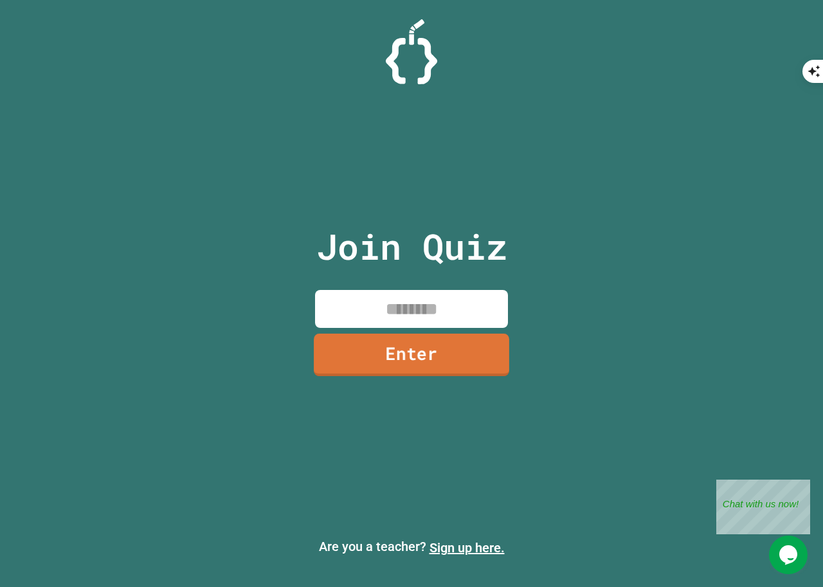
click at [404, 348] on link "Enter" at bounding box center [411, 355] width 195 height 42
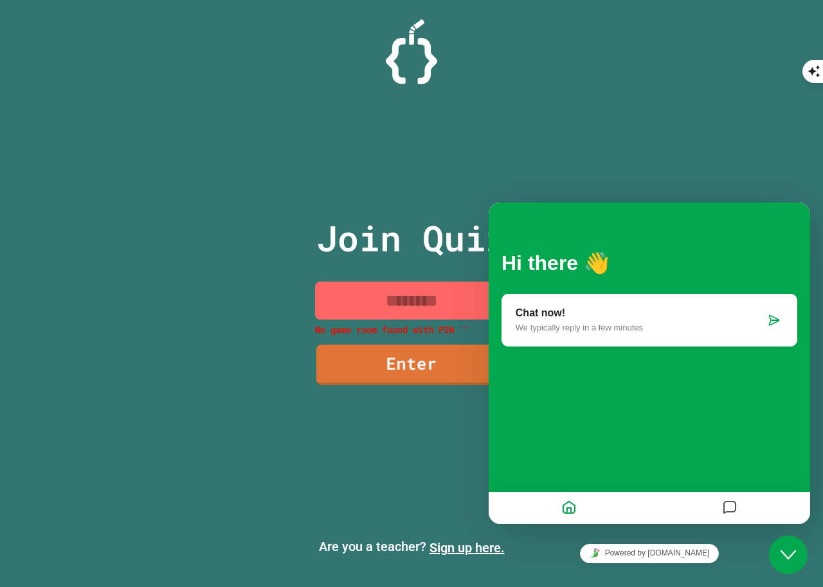
click at [423, 290] on input at bounding box center [411, 301] width 193 height 38
drag, startPoint x: 454, startPoint y: 312, endPoint x: 283, endPoint y: 305, distance: 170.5
click at [283, 305] on div "Join Quiz No game room found with PIN '' Enter Are you a teacher? Sign up here." at bounding box center [411, 293] width 823 height 587
click at [241, 305] on div "Join Quiz No game room found with PIN '' Enter Are you a teacher? Sign up here." at bounding box center [411, 293] width 823 height 587
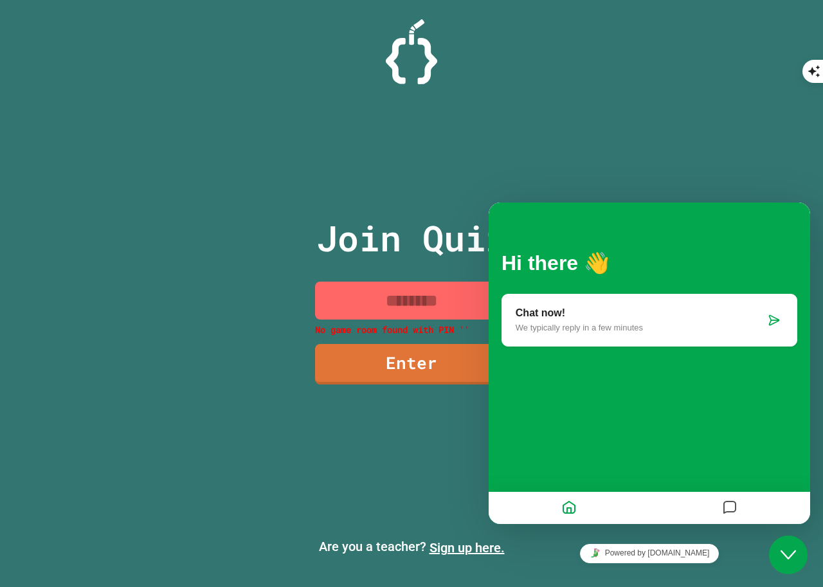
click at [800, 558] on div "Close Chat This icon closes the chat window." at bounding box center [788, 554] width 39 height 15
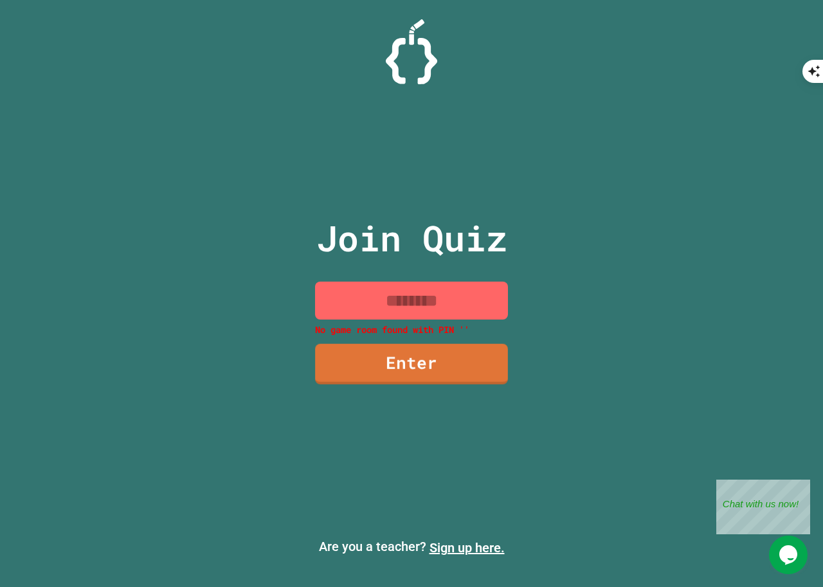
click at [400, 282] on input at bounding box center [411, 301] width 193 height 38
drag, startPoint x: 455, startPoint y: 290, endPoint x: 593, endPoint y: 262, distance: 141.1
click at [593, 262] on div "Join Quiz No game room found with PIN '' Enter Are you a teacher? Sign up here." at bounding box center [411, 293] width 823 height 587
click at [462, 296] on input at bounding box center [411, 301] width 193 height 38
click at [445, 347] on link "Enter" at bounding box center [411, 362] width 190 height 42
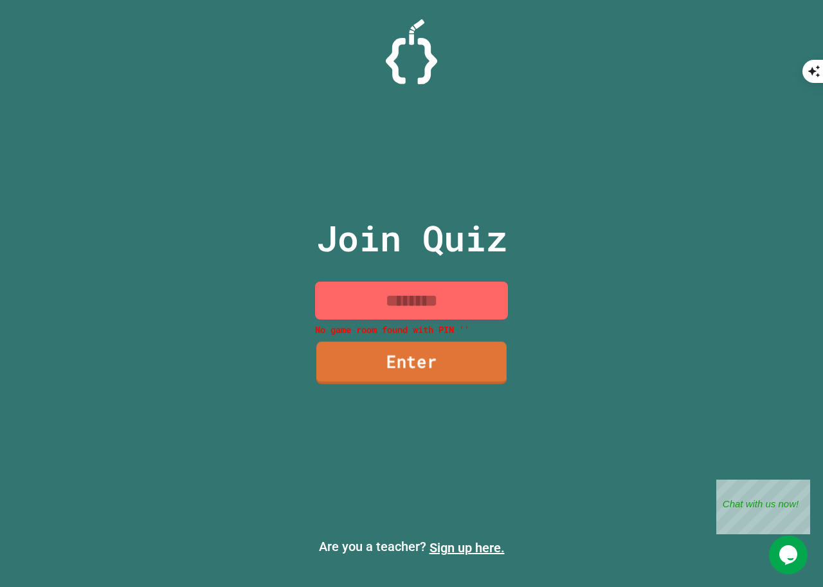
click at [436, 349] on link "Enter" at bounding box center [411, 362] width 190 height 42
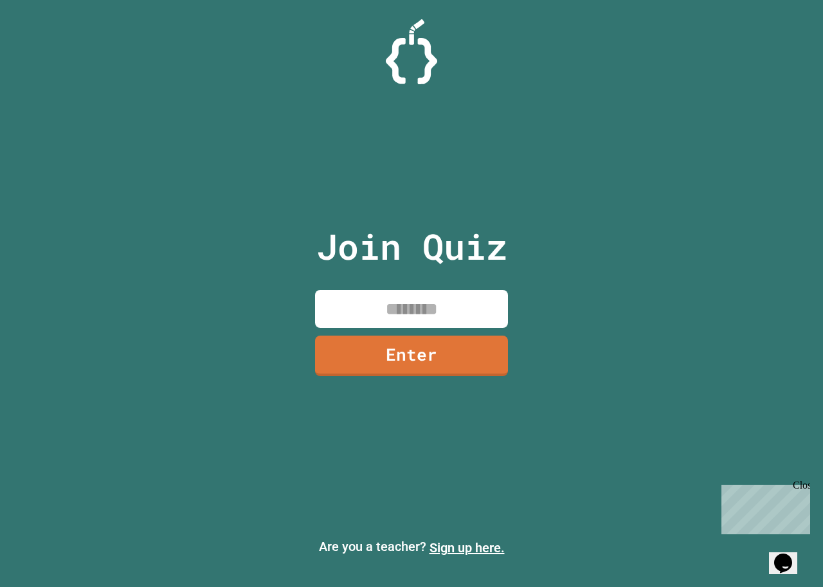
click at [475, 303] on input at bounding box center [411, 309] width 193 height 38
click at [774, 541] on div "Opens Chat This icon Opens the chat window." at bounding box center [789, 541] width 31 height 0
click at [781, 553] on icon "$i18n('chat', 'chat_widget')" at bounding box center [783, 562] width 18 height 19
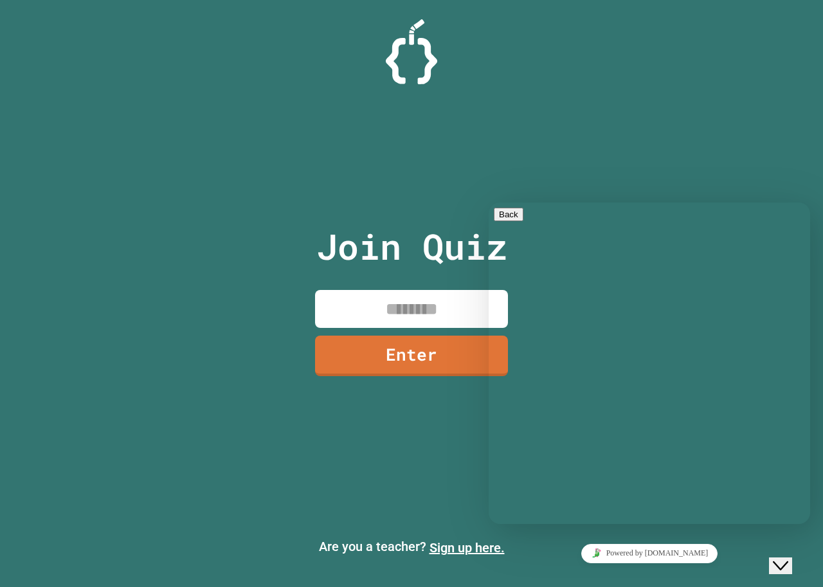
click at [489, 202] on div "Rate this chat Upload File Insert emoji" at bounding box center [489, 202] width 0 height 0
click at [489, 202] on textarea at bounding box center [489, 202] width 0 height 0
type textarea "**********"
click at [463, 547] on link "Sign up here." at bounding box center [466, 547] width 75 height 15
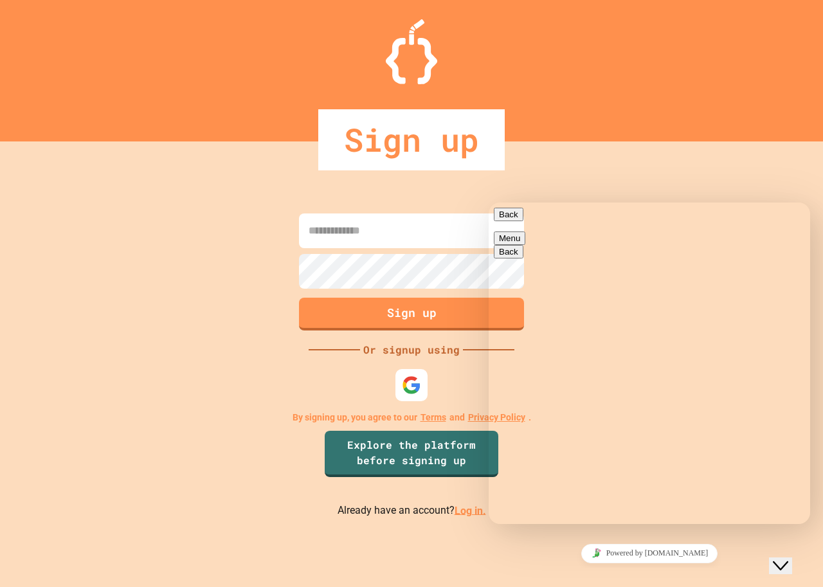
click at [180, 382] on div "Sign up Or signup using By signing up, you agree to our Terms and Privacy Polic…" at bounding box center [411, 363] width 823 height 445
click at [409, 382] on img at bounding box center [411, 384] width 21 height 21
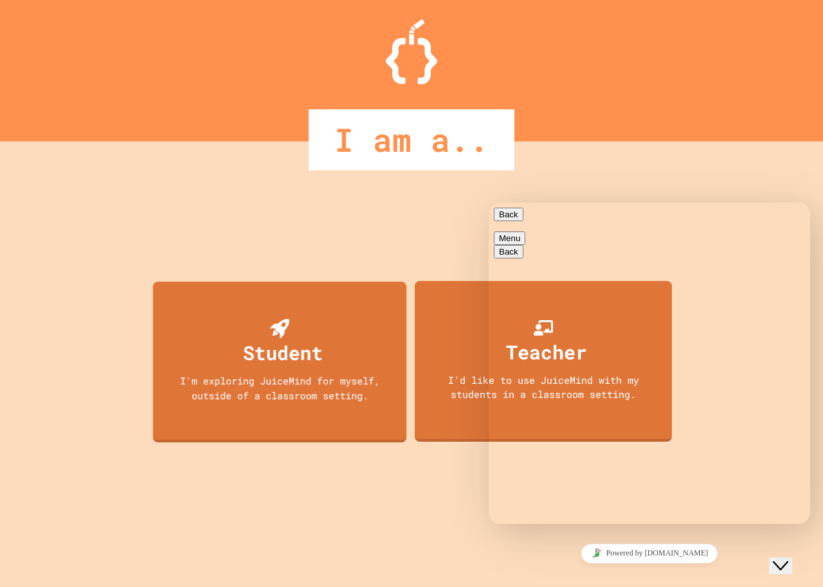
click at [377, 258] on div "Student I'm exploring JuiceMind for myself, outside of a classroom setting. Tea…" at bounding box center [411, 363] width 527 height 445
click at [518, 219] on span "primary" at bounding box center [518, 215] width 0 height 10
click at [709, 173] on div "Student I'm exploring JuiceMind for myself, outside of a classroom setting. Tea…" at bounding box center [411, 363] width 823 height 445
click at [780, 558] on icon "Close Chat This icon closes the chat window." at bounding box center [780, 565] width 15 height 15
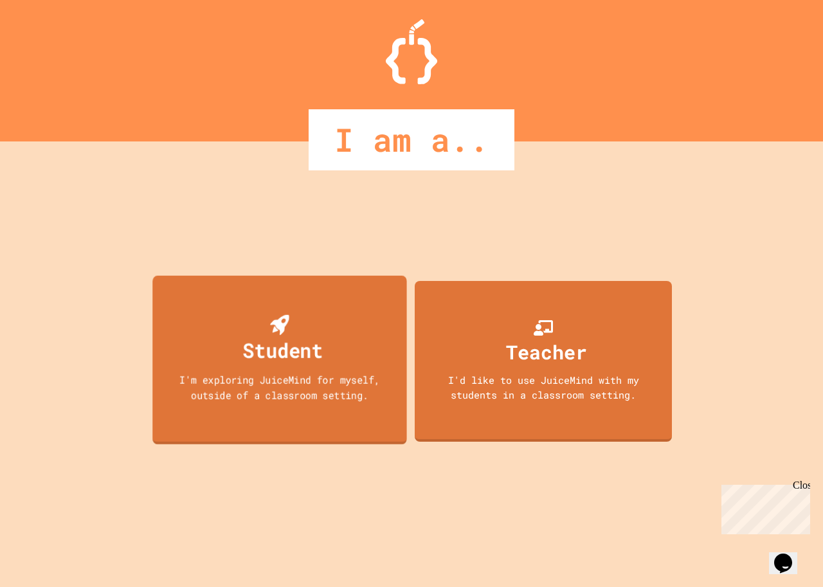
click at [258, 385] on div "I'm exploring JuiceMind for myself, outside of a classroom setting." at bounding box center [279, 387] width 229 height 30
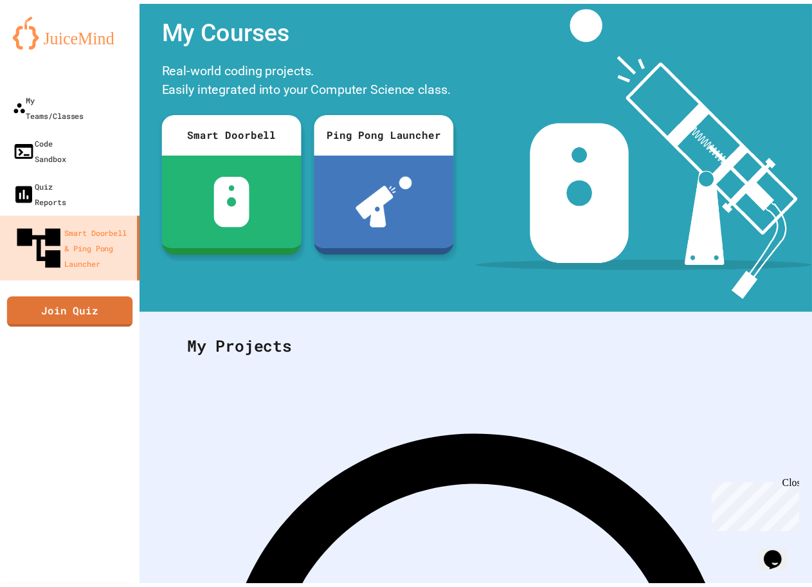
scroll to position [59, 0]
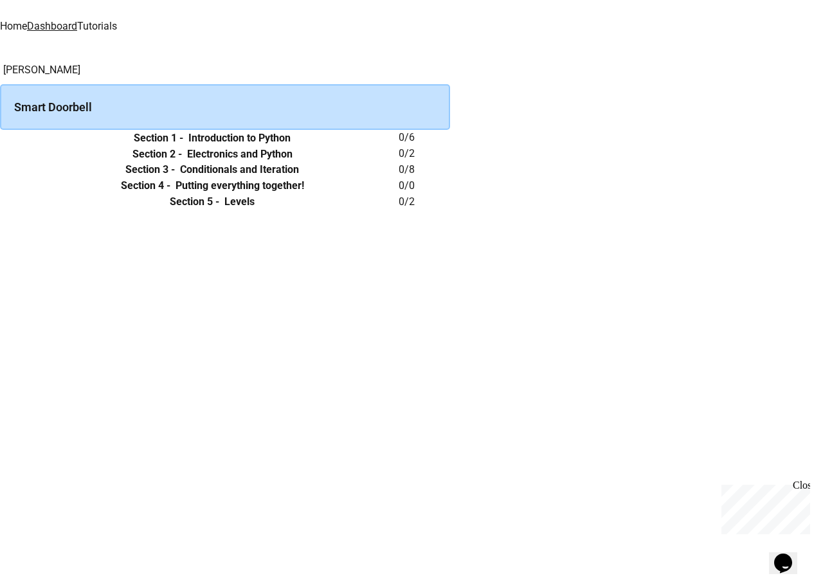
click at [0, 138] on button "expand row" at bounding box center [0, 138] width 0 height 0
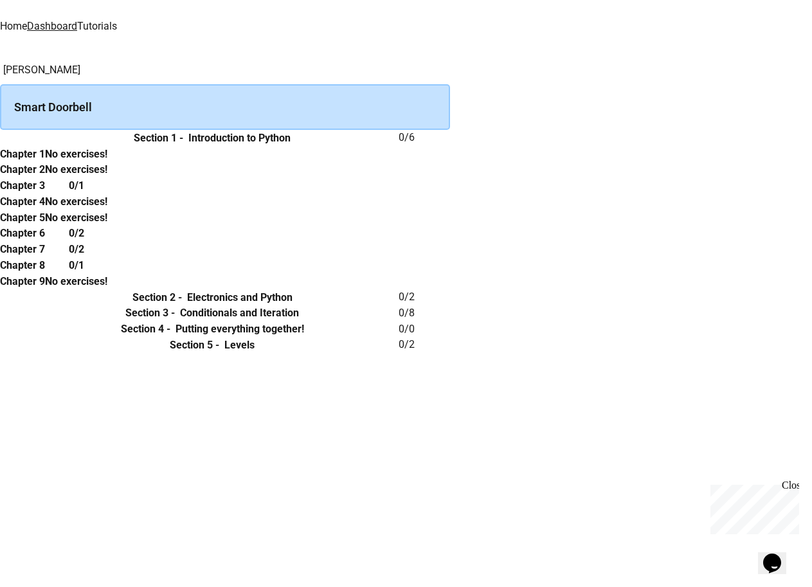
click at [0, 138] on button "expand row" at bounding box center [0, 138] width 0 height 0
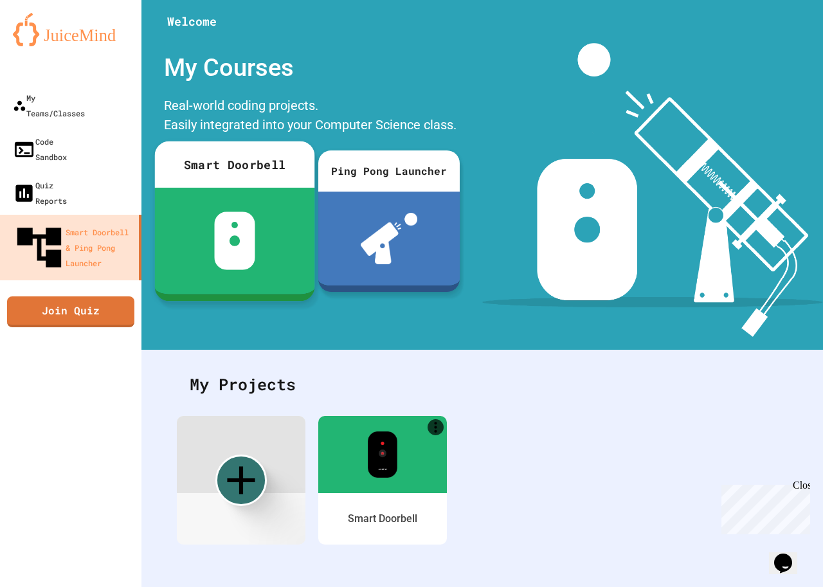
click at [222, 247] on img at bounding box center [234, 240] width 41 height 58
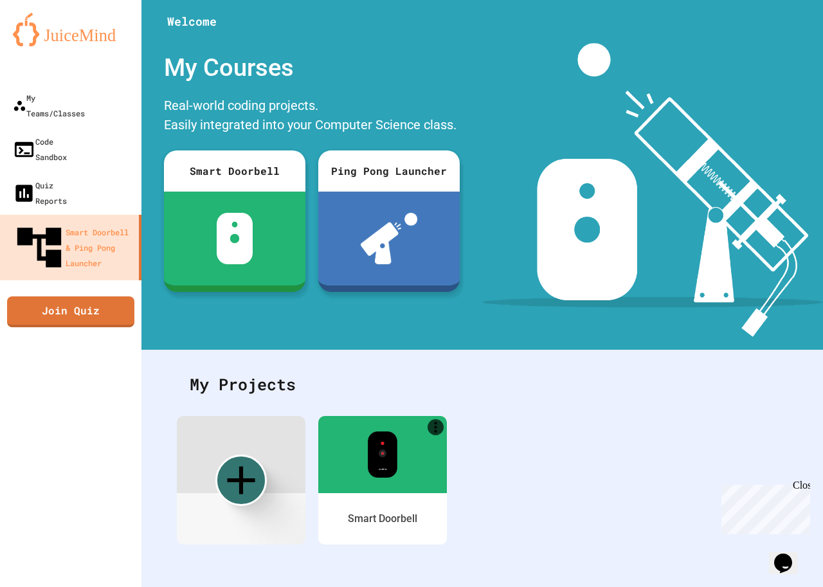
click at [789, 553] on icon "$i18n('chat', 'chat_widget')" at bounding box center [783, 562] width 18 height 19
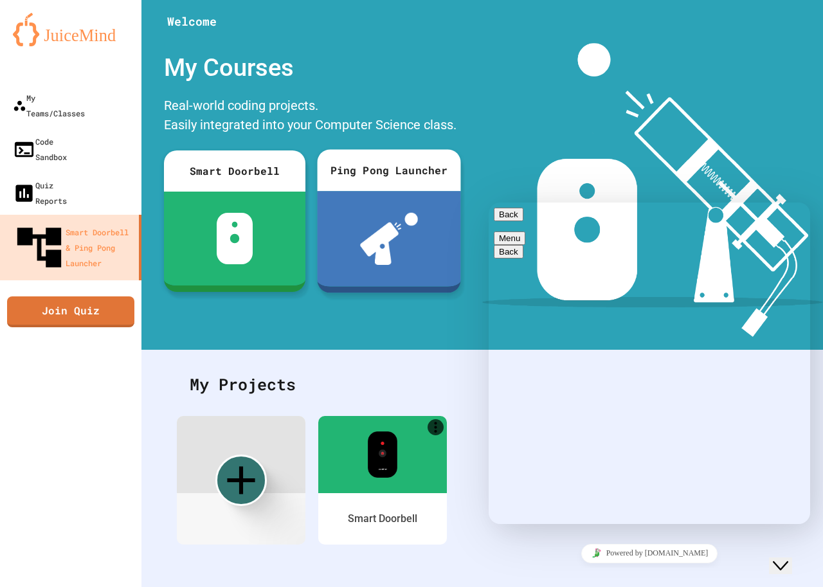
drag, startPoint x: 361, startPoint y: 306, endPoint x: 387, endPoint y: 244, distance: 67.4
click at [361, 306] on div "My Courses Real-world coding projects. Easily integrated into your Computer Sci…" at bounding box center [311, 190] width 341 height 294
click at [387, 233] on img at bounding box center [389, 239] width 58 height 52
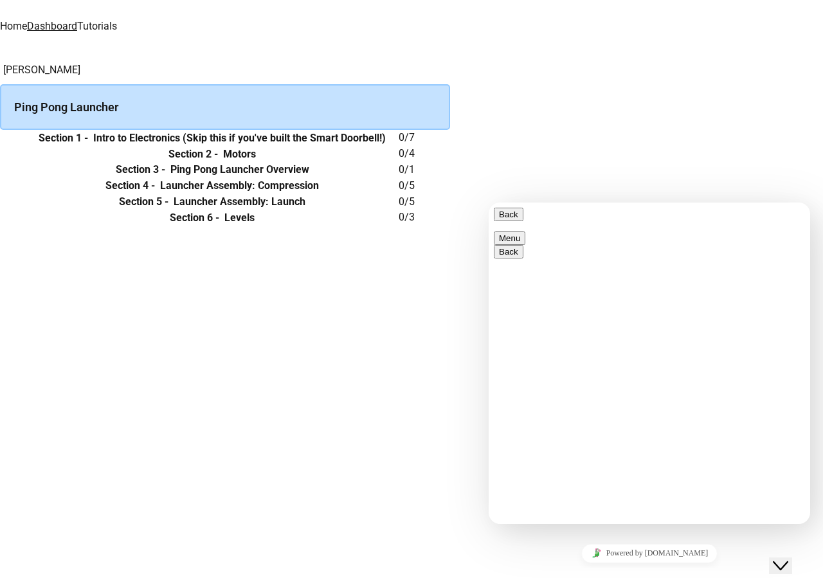
click at [489, 202] on textarea at bounding box center [489, 202] width 0 height 0
type textarea "**********"
click at [489, 202] on textarea at bounding box center [489, 202] width 0 height 0
type textarea "**********"
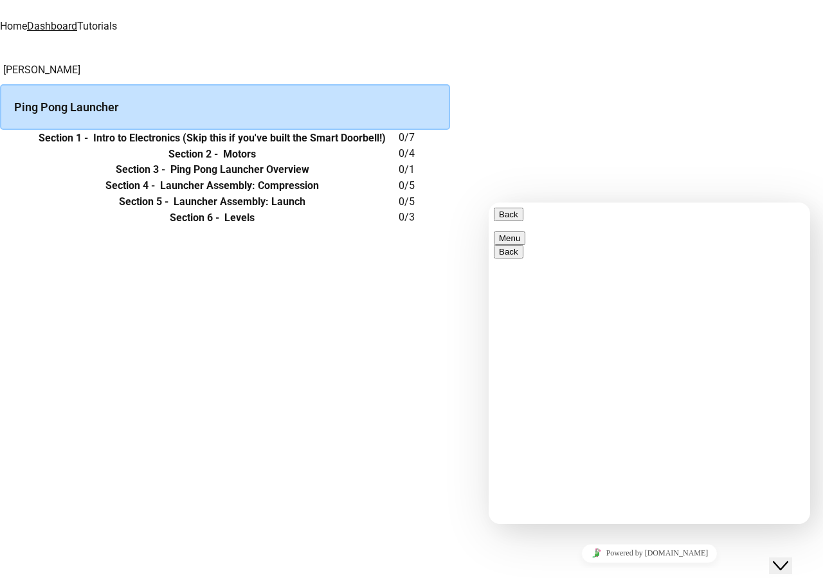
scroll to position [61, 0]
click at [343, 226] on div "Hifza Tahir Ping Pong Launcher Section 1 - Intro to Electronics (Skip this if y…" at bounding box center [411, 143] width 823 height 163
click at [789, 557] on button "Close Chat This icon closes the chat window." at bounding box center [780, 565] width 23 height 17
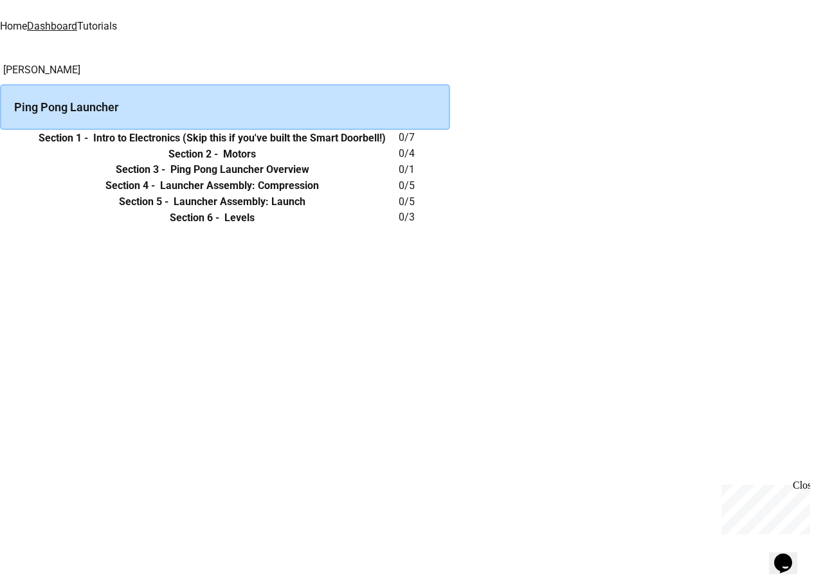
click at [0, 42] on icon "My Account" at bounding box center [0, 42] width 0 height 0
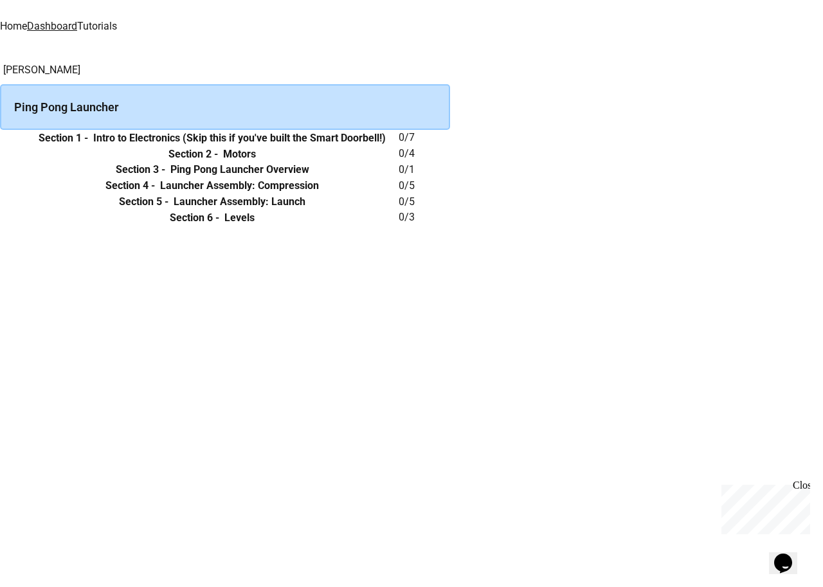
click at [805, 541] on div "Opens Chat This icon Opens the chat window." at bounding box center [789, 541] width 31 height 0
click at [781, 553] on icon "Opens Chat This icon Opens the chat window." at bounding box center [783, 563] width 21 height 21
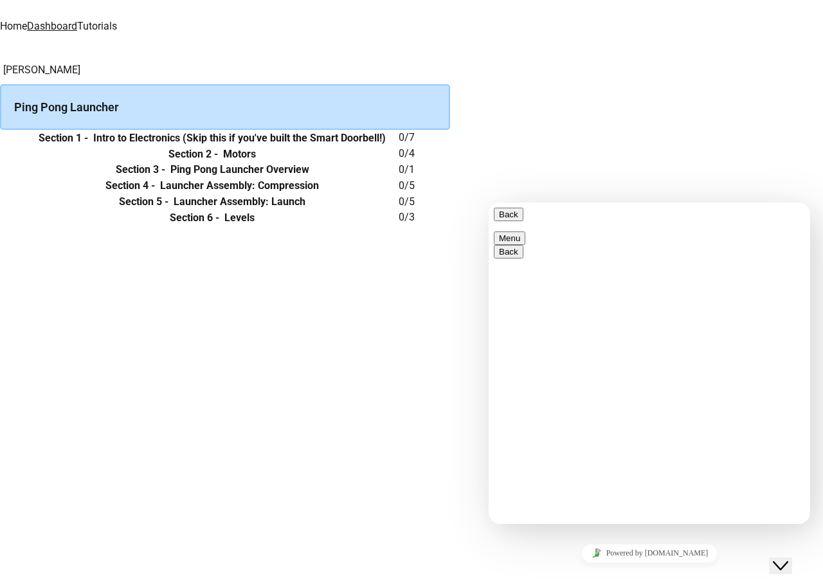
click at [569, 208] on div "Back Menu" at bounding box center [649, 226] width 311 height 37
drag, startPoint x: 668, startPoint y: 388, endPoint x: 770, endPoint y: 388, distance: 102.2
copy span "info@juicemind.com)"
click at [343, 519] on div "We are updating our servers at 7PM EST on 3/11/2025. JuiceMind should continue …" at bounding box center [411, 293] width 823 height 587
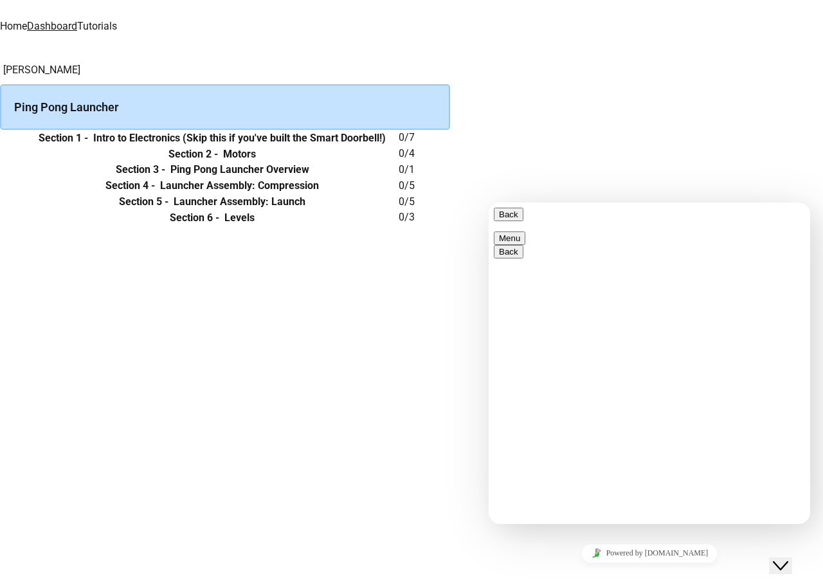
click at [363, 226] on div "Hifza Tahir Ping Pong Launcher Section 1 - Intro to Electronics (Skip this if y…" at bounding box center [411, 143] width 823 height 163
click at [505, 221] on button "Back" at bounding box center [509, 214] width 30 height 13
click at [719, 152] on div "Hifza Tahir Ping Pong Launcher Section 1 - Intro to Electronics (Skip this if y…" at bounding box center [411, 143] width 823 height 163
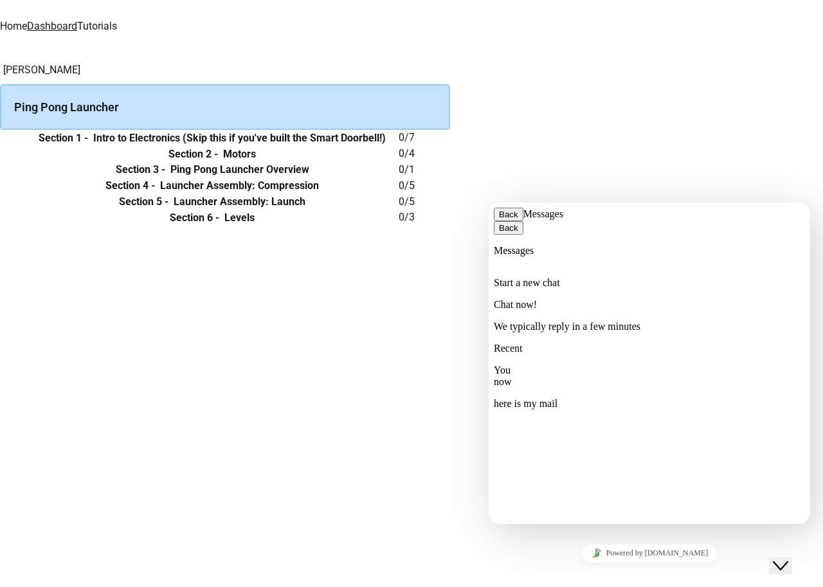
click at [790, 574] on div "We are updating our servers at 7PM EST on 3/11/2025. JuiceMind should continue …" at bounding box center [411, 293] width 823 height 587
click at [792, 567] on button "Close Chat This icon closes the chat window." at bounding box center [780, 565] width 23 height 17
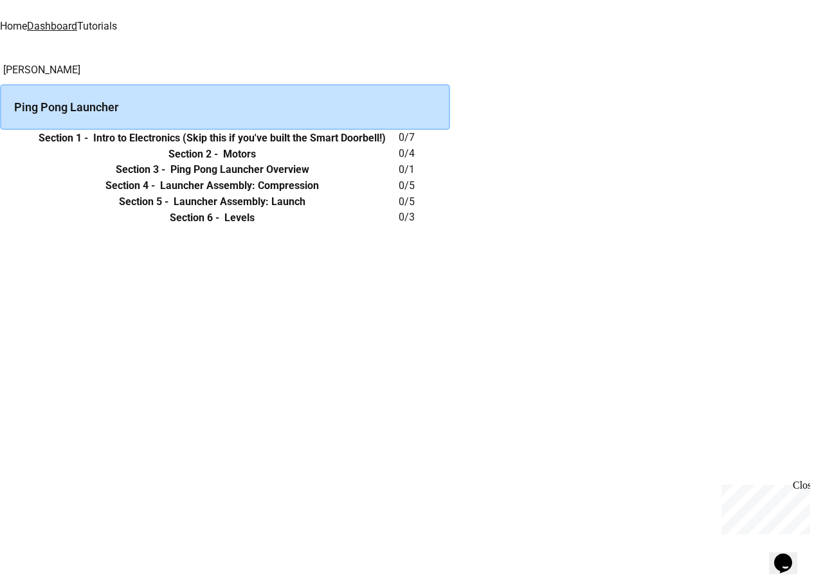
click at [806, 485] on div "Close" at bounding box center [801, 488] width 16 height 16
click at [791, 552] on button "Opens Chat This icon Opens the chat window." at bounding box center [783, 563] width 28 height 22
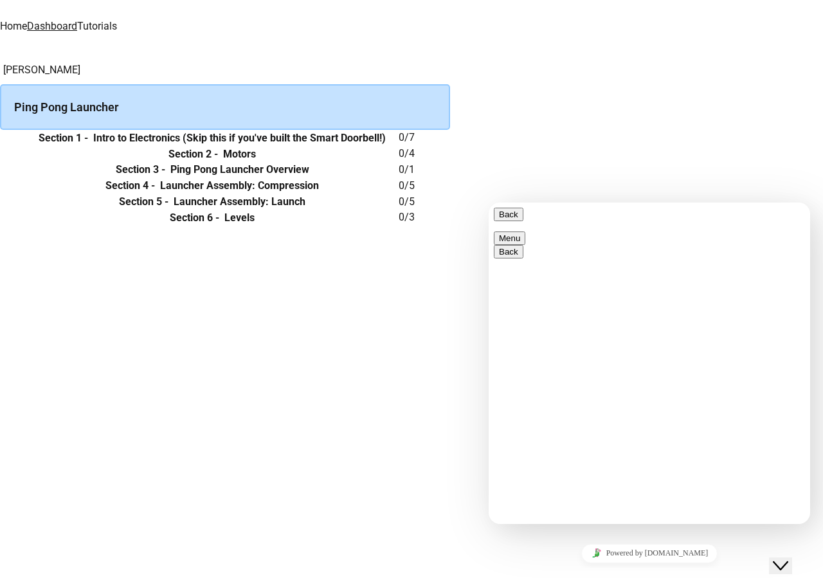
scroll to position [61, 0]
click at [489, 202] on div "Rate this chat Upload File Insert emoji" at bounding box center [489, 202] width 0 height 0
click at [489, 202] on icon "Insert emoji" at bounding box center [489, 202] width 0 height 0
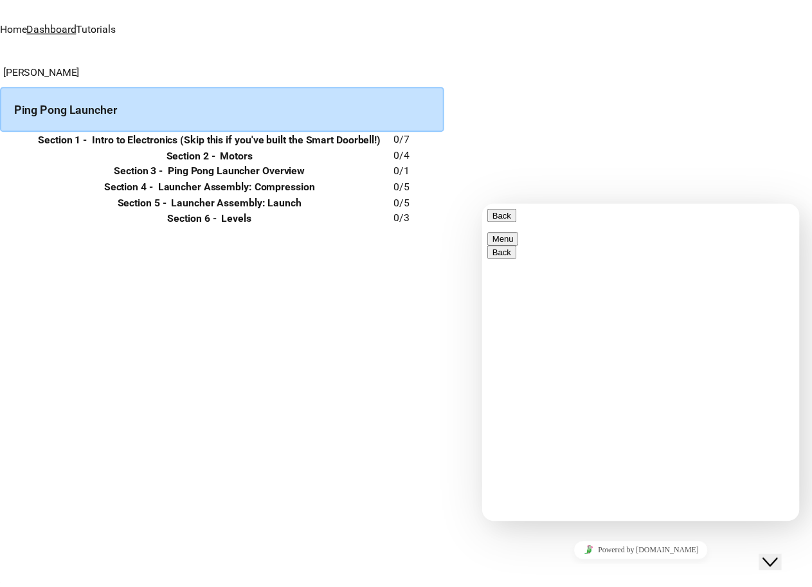
scroll to position [64, 0]
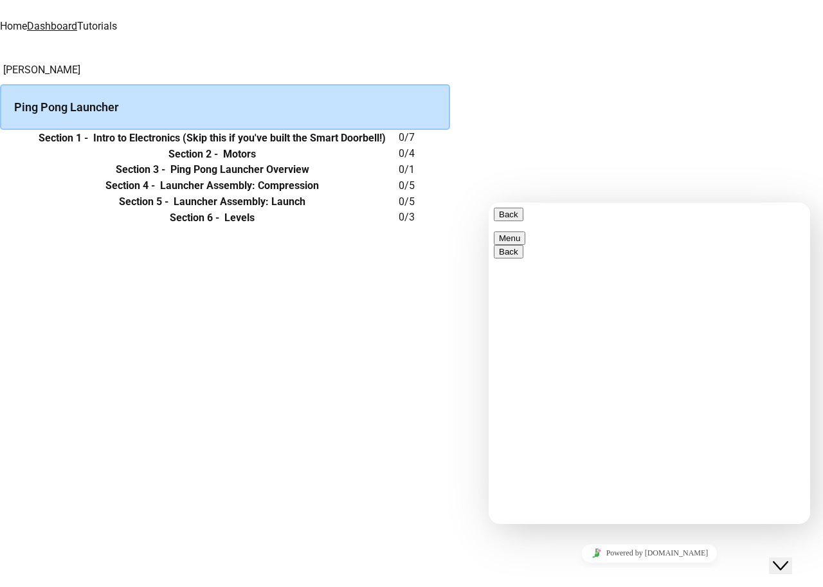
click at [407, 226] on div "Hifza Tahir Ping Pong Launcher Section 1 - Intro to Electronics (Skip this if y…" at bounding box center [411, 143] width 823 height 163
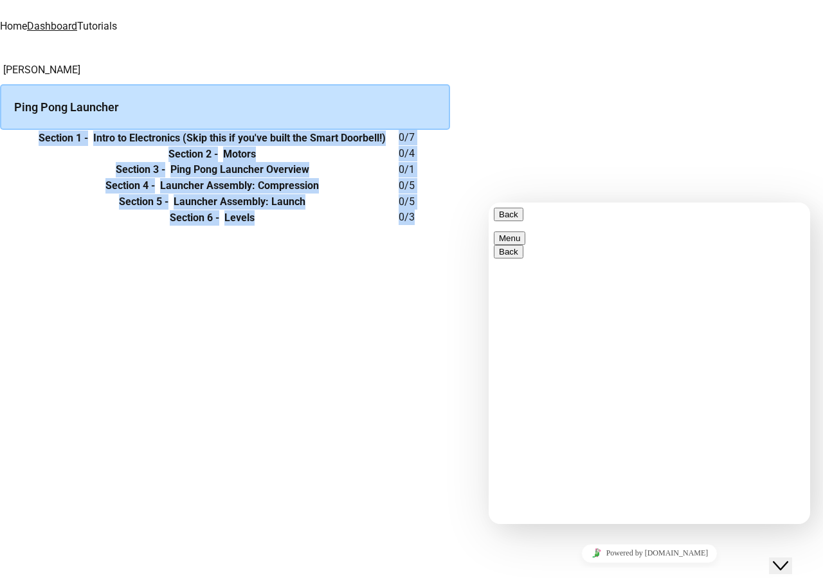
click at [407, 226] on div "Hifza Tahir Ping Pong Launcher Section 1 - Intro to Electronics (Skip this if y…" at bounding box center [411, 143] width 823 height 163
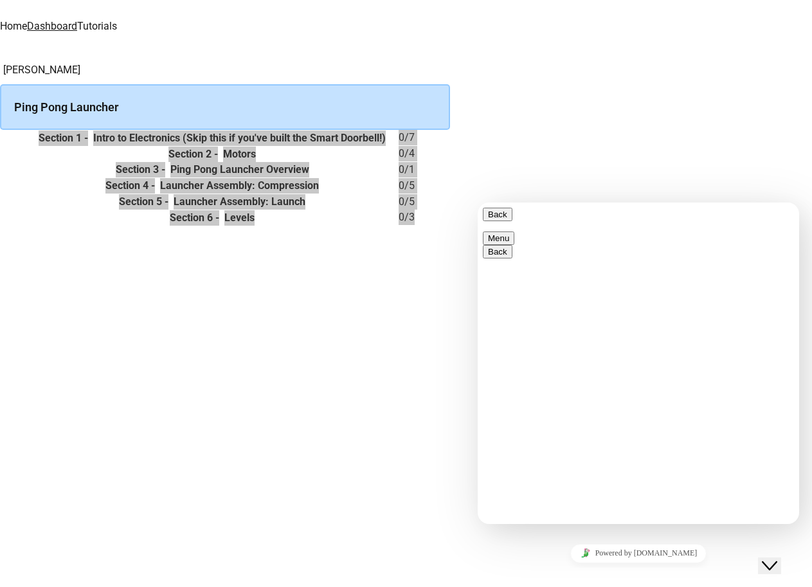
click at [773, 559] on icon "Close Chat This icon closes the chat window." at bounding box center [769, 565] width 15 height 15
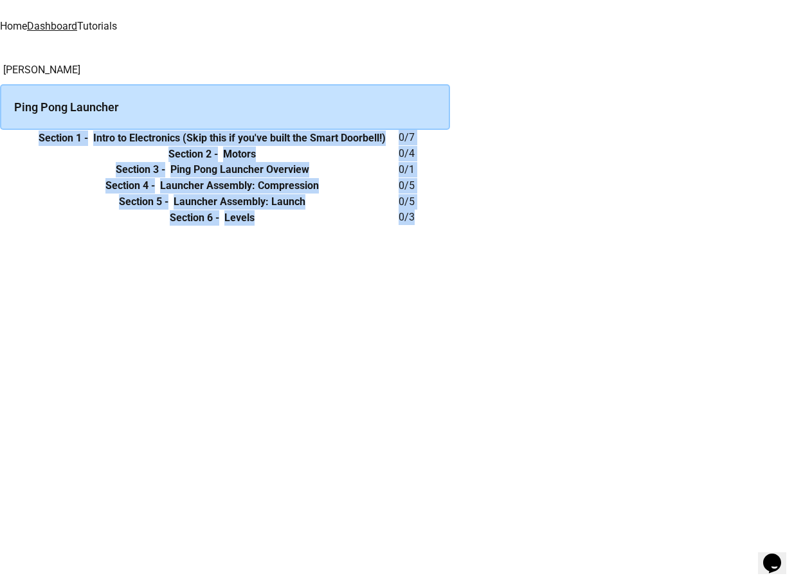
click at [359, 226] on div "Hifza Tahir Ping Pong Launcher Section 1 - Intro to Electronics (Skip this if y…" at bounding box center [406, 143] width 812 height 163
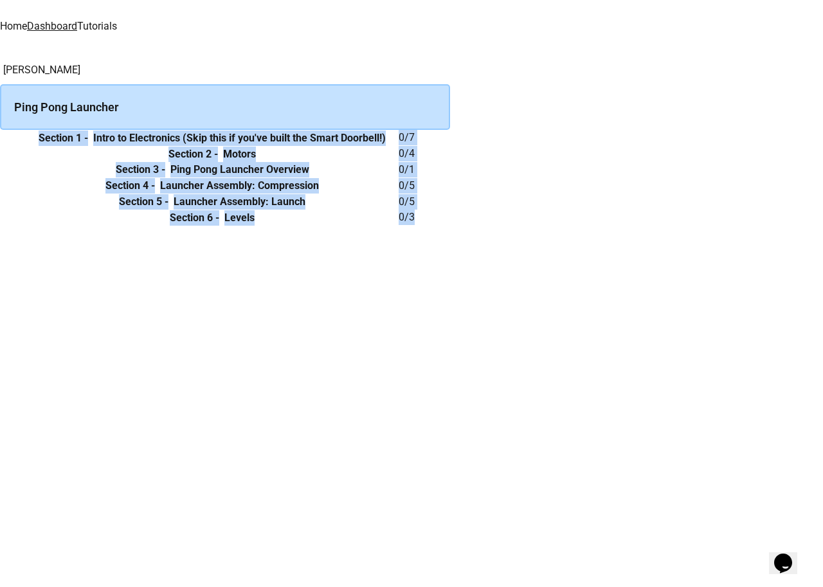
click at [283, 226] on div "Hifza Tahir Ping Pong Launcher Section 1 - Intro to Electronics (Skip this if y…" at bounding box center [411, 143] width 823 height 163
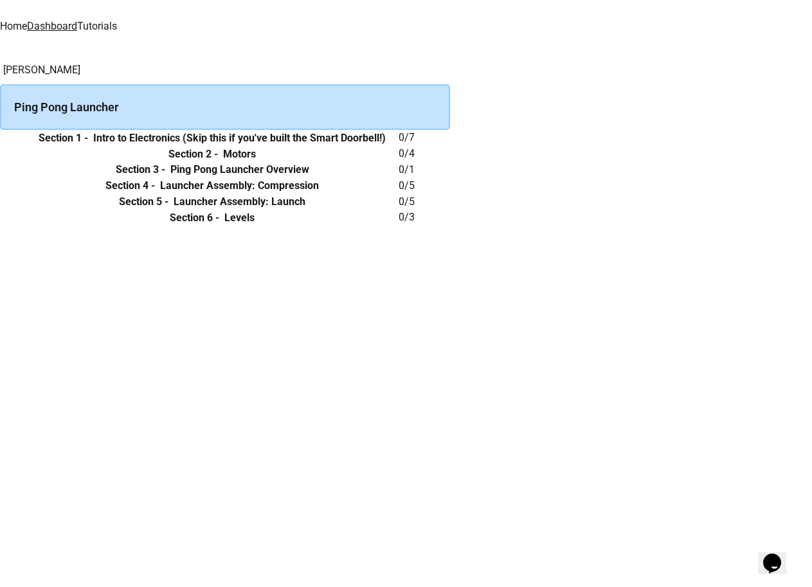
click at [450, 146] on td "0 / 7" at bounding box center [424, 138] width 51 height 16
click at [386, 146] on h6 "Intro to Electronics (Skip this if you've built the Smart Doorbell!)" at bounding box center [239, 137] width 292 height 15
drag, startPoint x: 406, startPoint y: 166, endPoint x: 179, endPoint y: 166, distance: 227.5
click at [386, 146] on h6 "Intro to Electronics (Skip this if you've built the Smart Doorbell!)" at bounding box center [239, 137] width 292 height 15
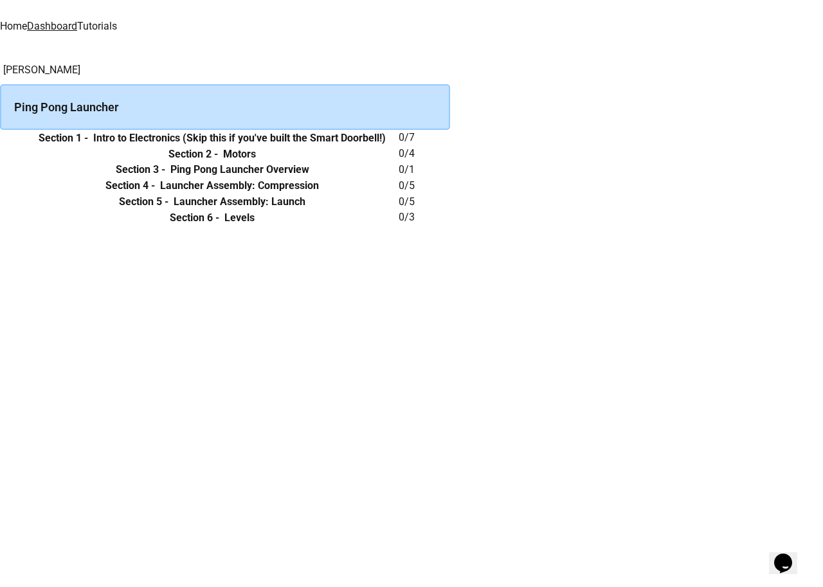
click at [179, 166] on div "Hifza Tahir Ping Pong Launcher Section 1 - Intro to Electronics (Skip this if y…" at bounding box center [411, 143] width 823 height 163
click at [0, 138] on icon "expand row" at bounding box center [0, 138] width 0 height 0
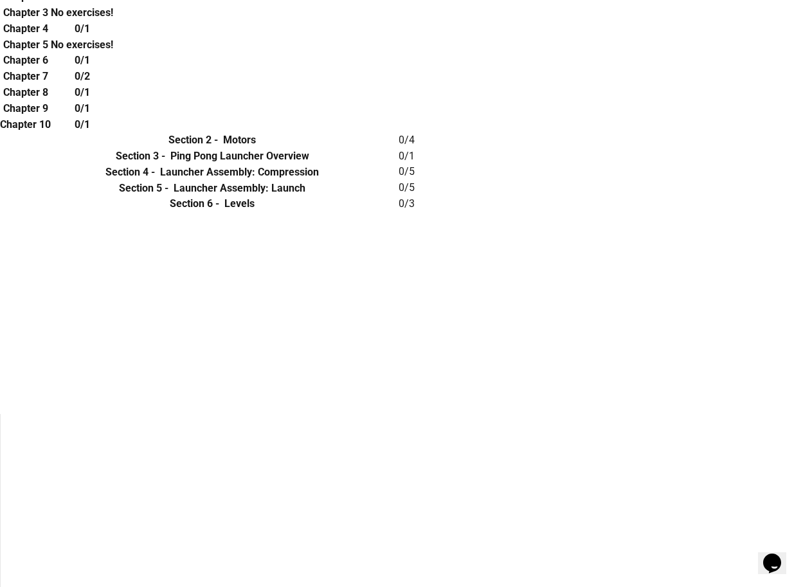
scroll to position [193, 0]
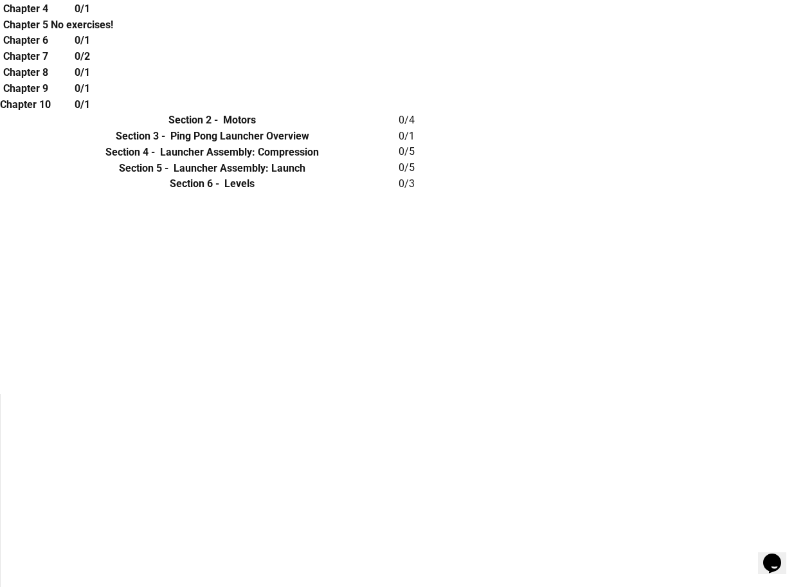
click at [26, 129] on td "collapsible table" at bounding box center [13, 120] width 26 height 16
click at [218, 128] on h6 "Section 2 -" at bounding box center [192, 119] width 49 height 15
click at [0, 121] on icon "expand row" at bounding box center [0, 121] width 0 height 0
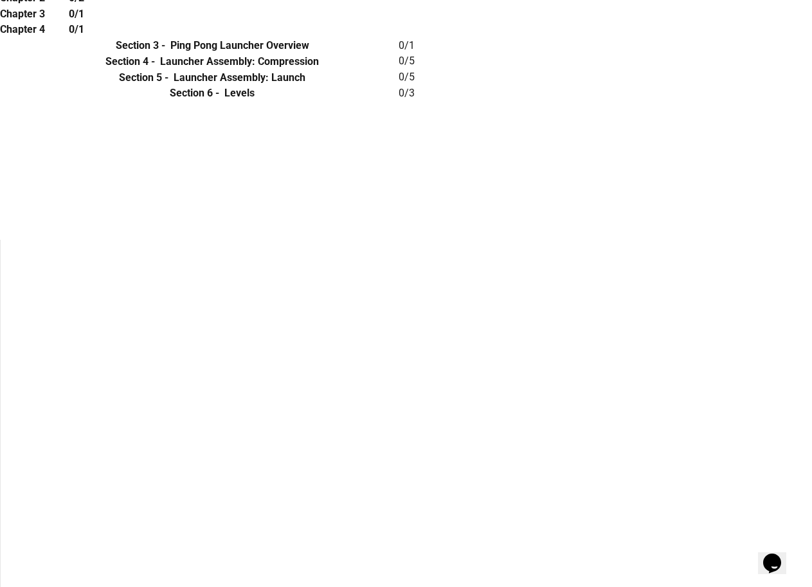
scroll to position [464, 0]
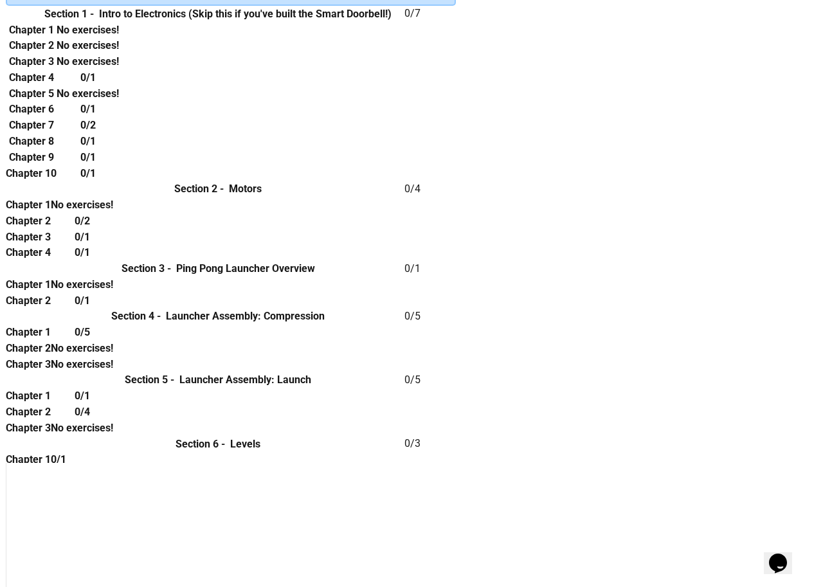
scroll to position [0, 0]
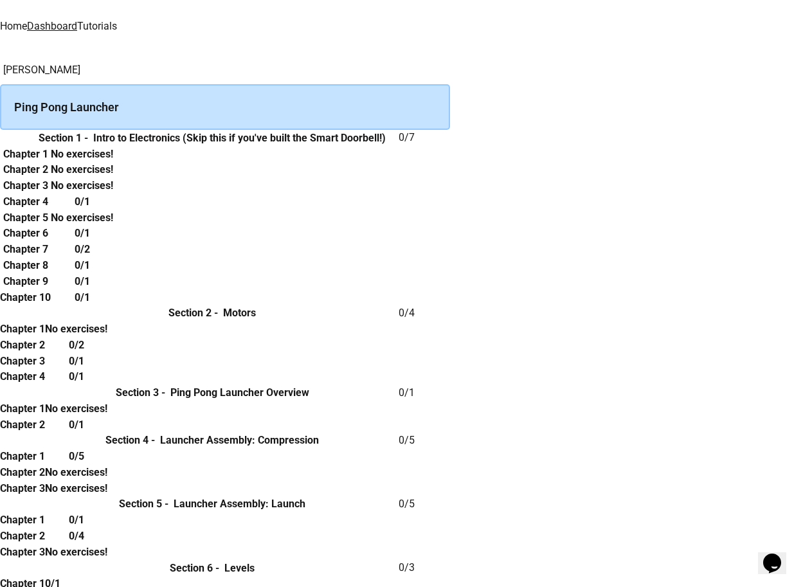
click at [77, 20] on link "Dashboard" at bounding box center [52, 26] width 50 height 12
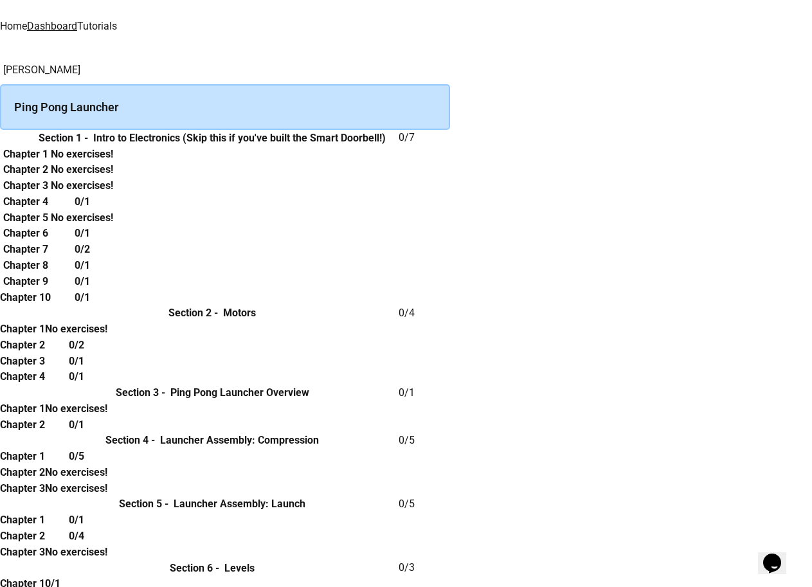
click at [27, 20] on link "Home" at bounding box center [13, 26] width 27 height 12
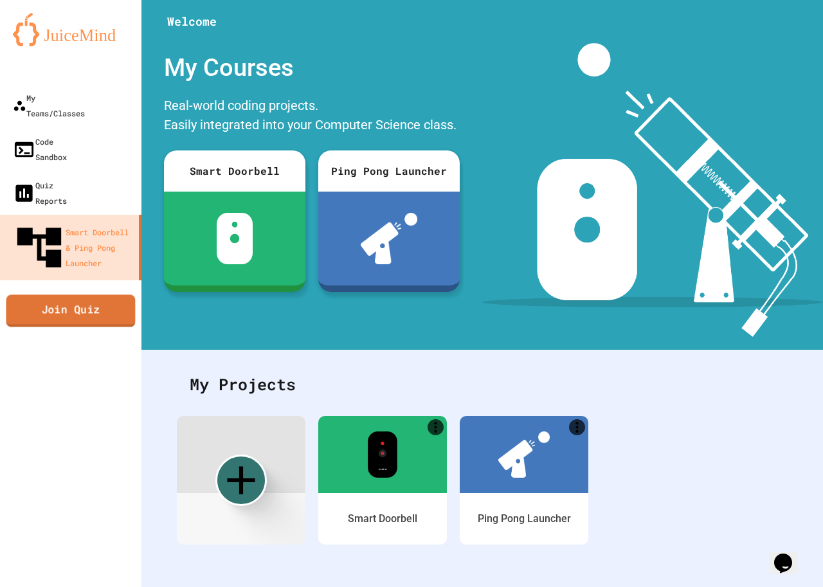
click at [74, 294] on link "Join Quiz" at bounding box center [70, 310] width 129 height 32
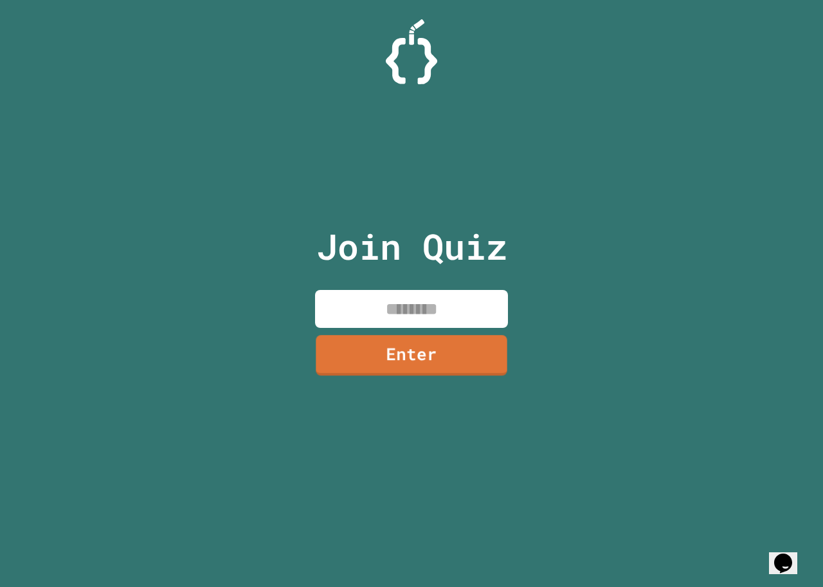
click at [456, 300] on input at bounding box center [411, 309] width 193 height 38
type input "*"
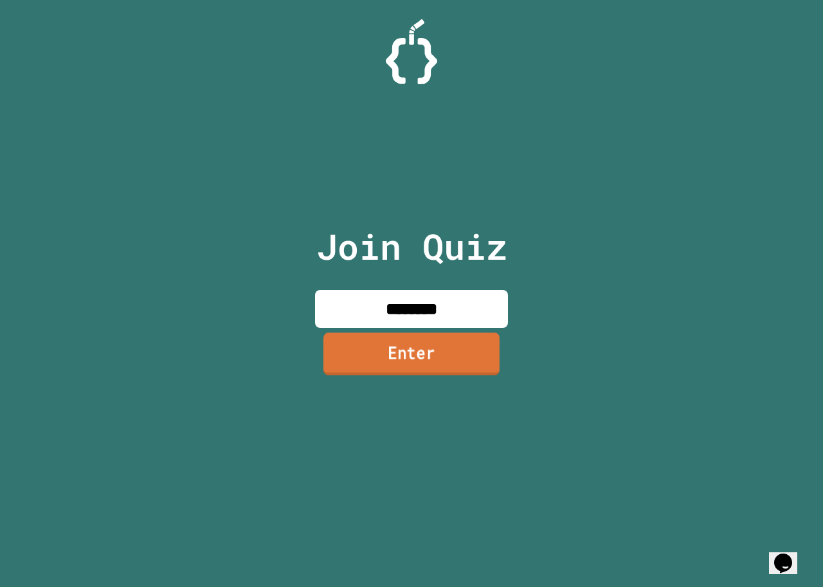
type input "********"
click at [463, 351] on link "Enter" at bounding box center [411, 353] width 176 height 42
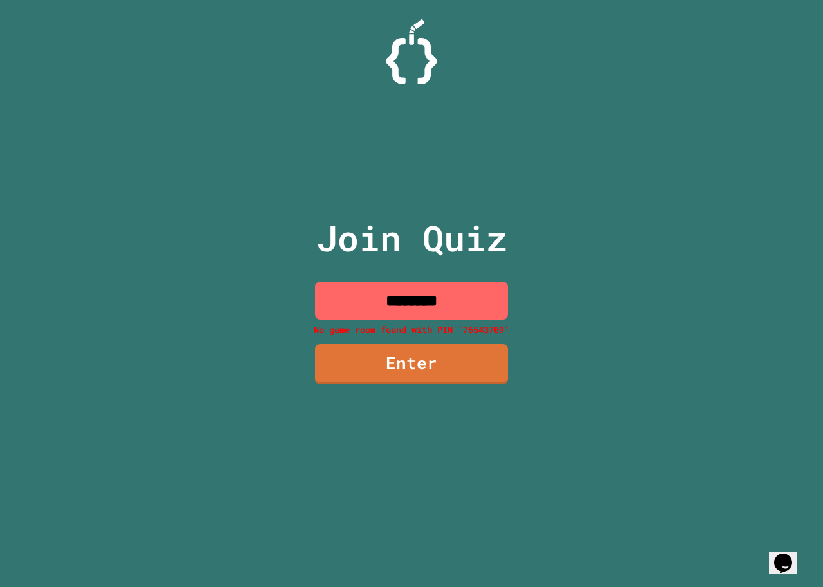
click at [478, 290] on input "********" at bounding box center [411, 301] width 193 height 38
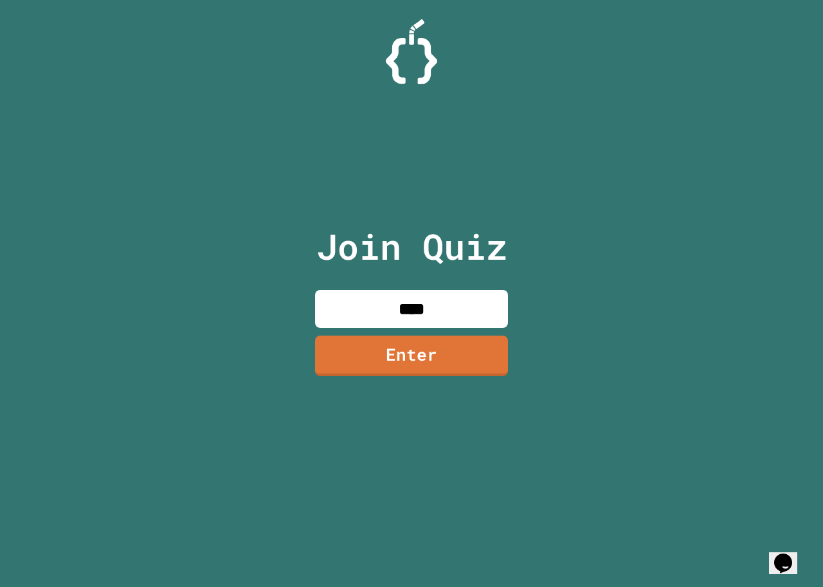
type input "****"
click at [405, 350] on link "Enter" at bounding box center [411, 354] width 181 height 42
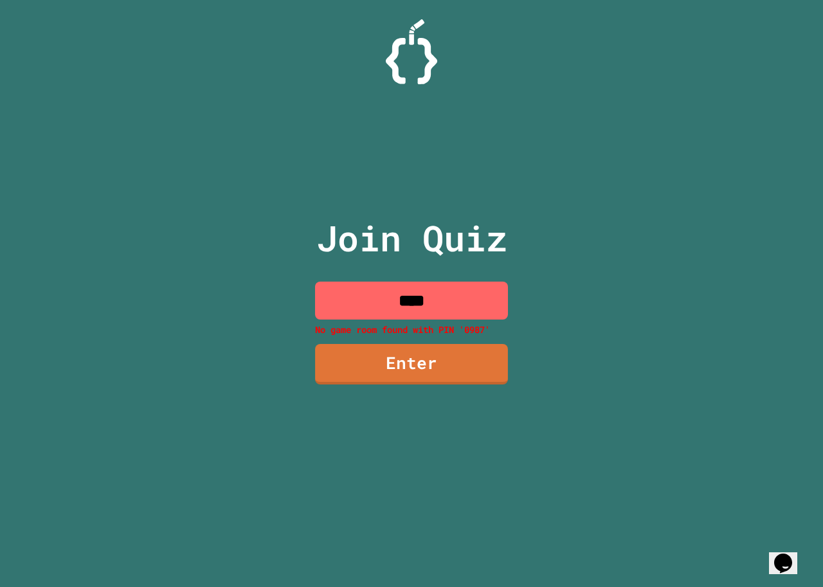
click at [451, 293] on input "****" at bounding box center [411, 301] width 193 height 38
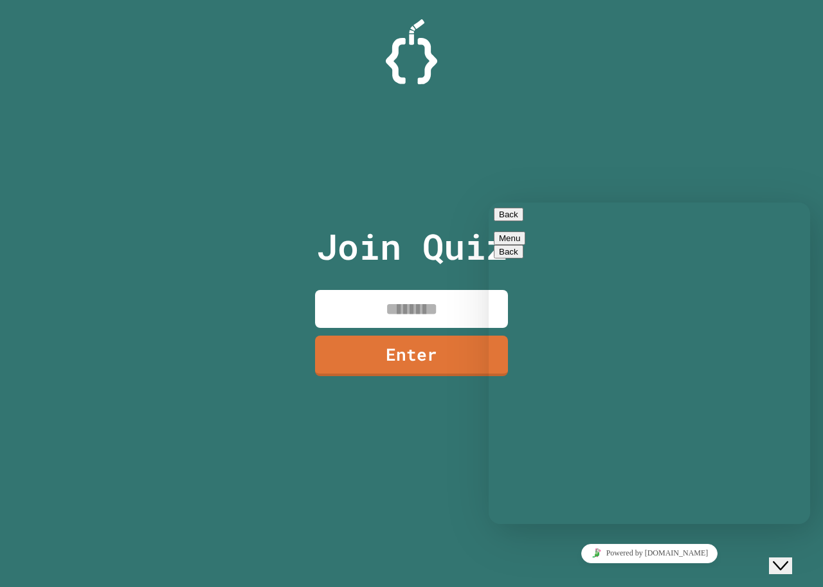
click at [326, 151] on div "Join Quiz Enter" at bounding box center [411, 293] width 217 height 523
click at [525, 231] on button "Menu" at bounding box center [509, 237] width 31 height 13
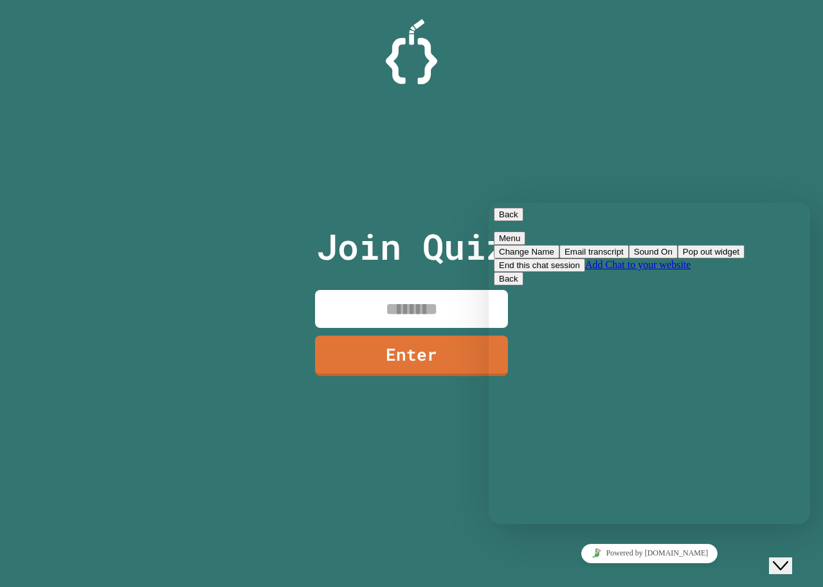
click at [629, 258] on button "Email transcript" at bounding box center [593, 251] width 69 height 13
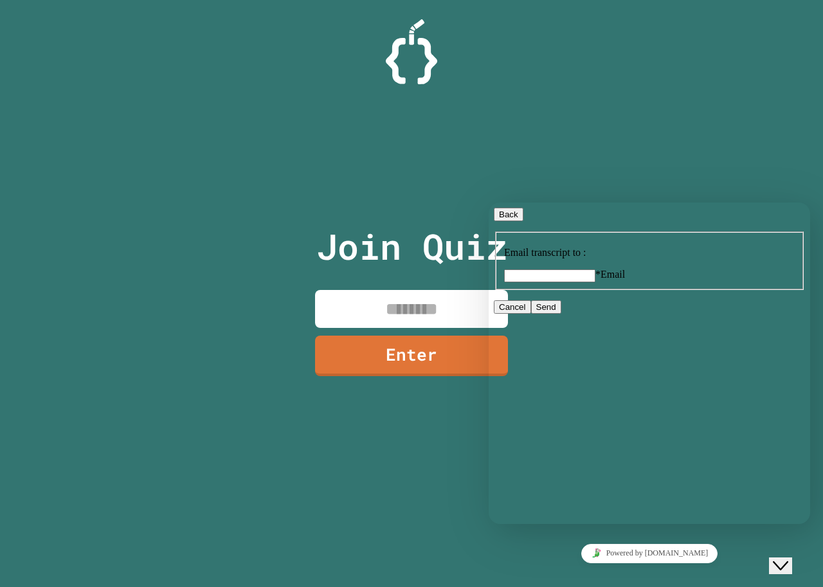
click at [595, 282] on input "* Email" at bounding box center [549, 275] width 91 height 13
type input "**********"
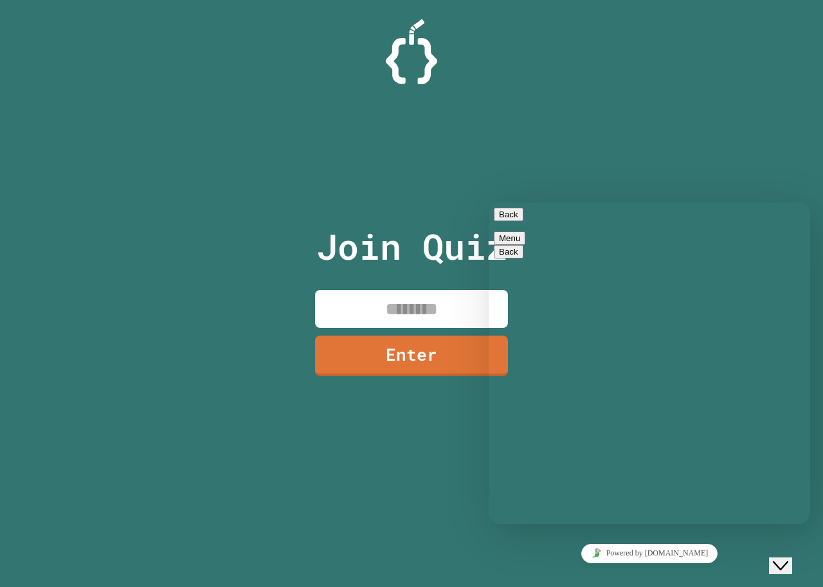
scroll to position [61, 0]
click at [773, 557] on button "Close Chat This icon closes the chat window." at bounding box center [780, 565] width 23 height 17
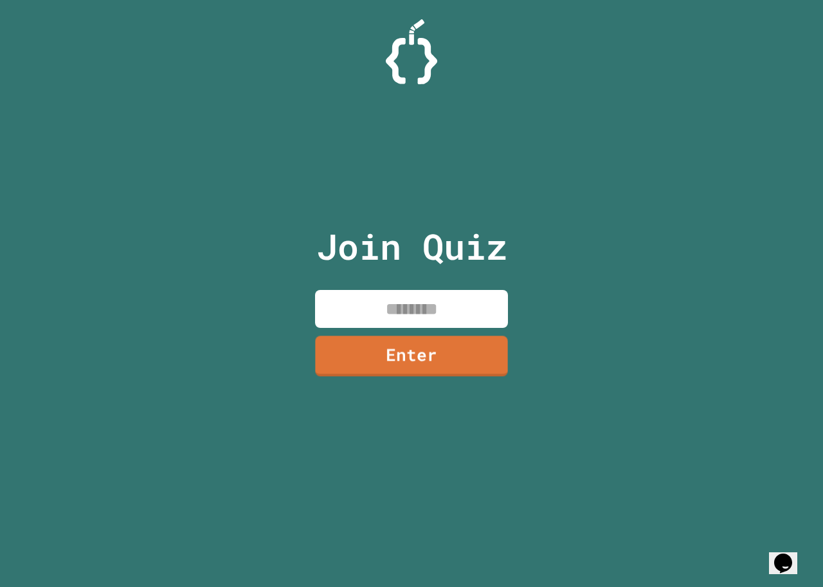
click at [410, 283] on div "Join Quiz Enter" at bounding box center [411, 293] width 217 height 523
click at [409, 301] on input at bounding box center [411, 309] width 193 height 38
click at [428, 284] on div "Join Quiz Enter" at bounding box center [411, 293] width 217 height 523
click at [792, 554] on icon "$i18n('chat', 'chat_widget')" at bounding box center [783, 562] width 18 height 19
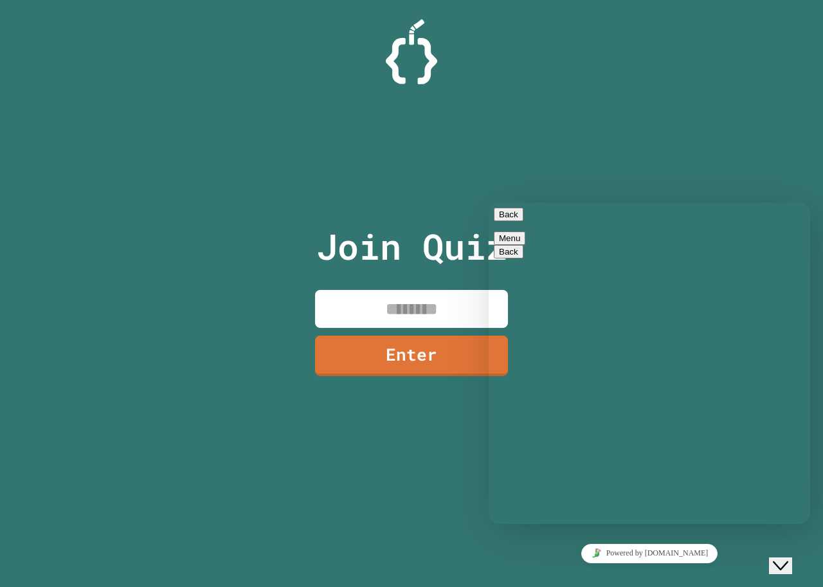
drag, startPoint x: 0, startPoint y: 11, endPoint x: 469, endPoint y: 547, distance: 712.0
click at [486, 548] on div "Join Quiz Enter" at bounding box center [411, 293] width 217 height 523
click at [309, 501] on div "Join Quiz Enter" at bounding box center [411, 293] width 217 height 523
click at [334, 468] on div "Join Quiz Enter" at bounding box center [411, 293] width 217 height 523
click at [509, 217] on button "Back" at bounding box center [509, 214] width 30 height 13
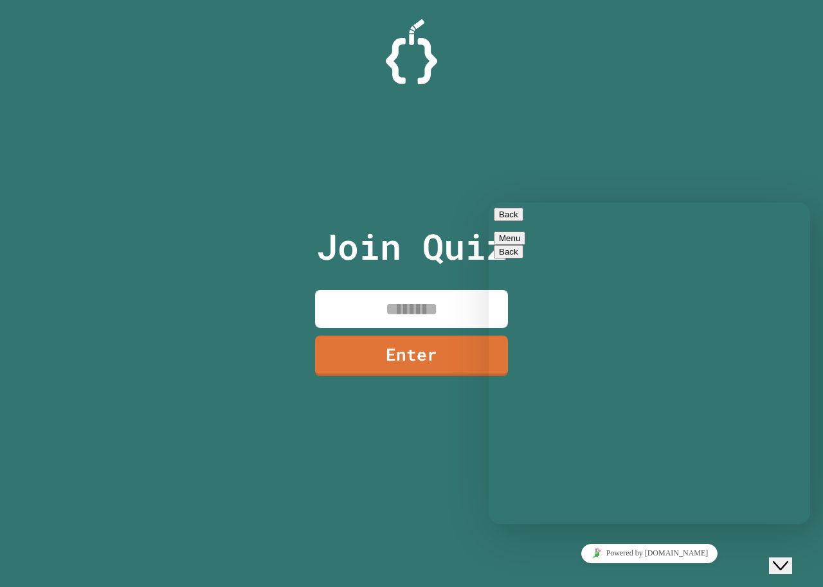
scroll to position [29, 0]
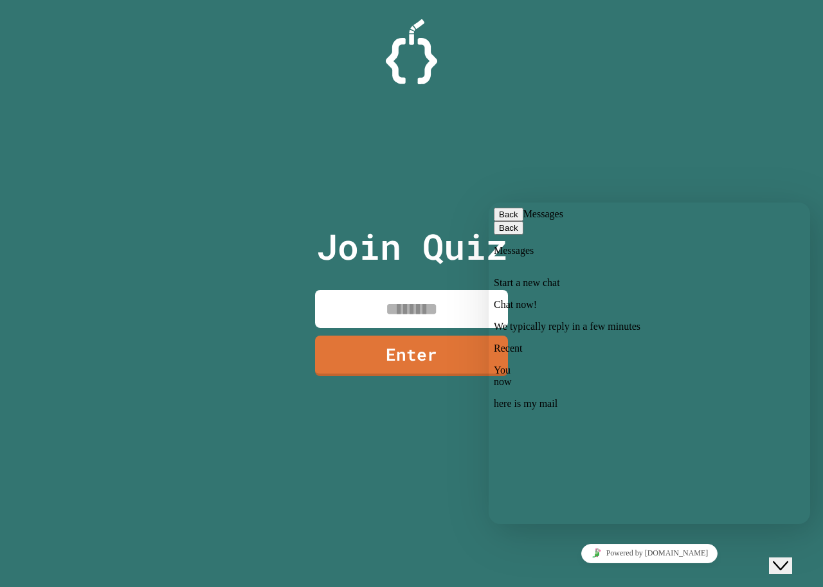
click at [781, 343] on div at bounding box center [649, 343] width 311 height 0
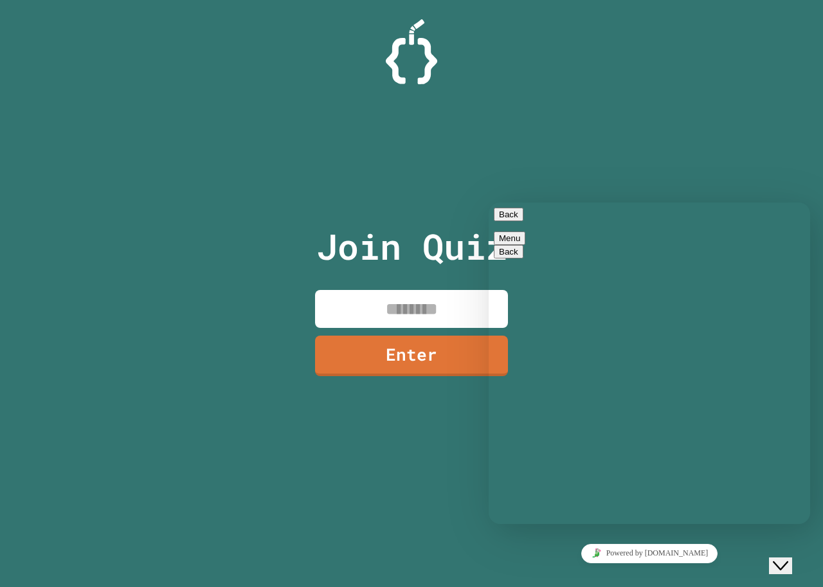
scroll to position [61, 0]
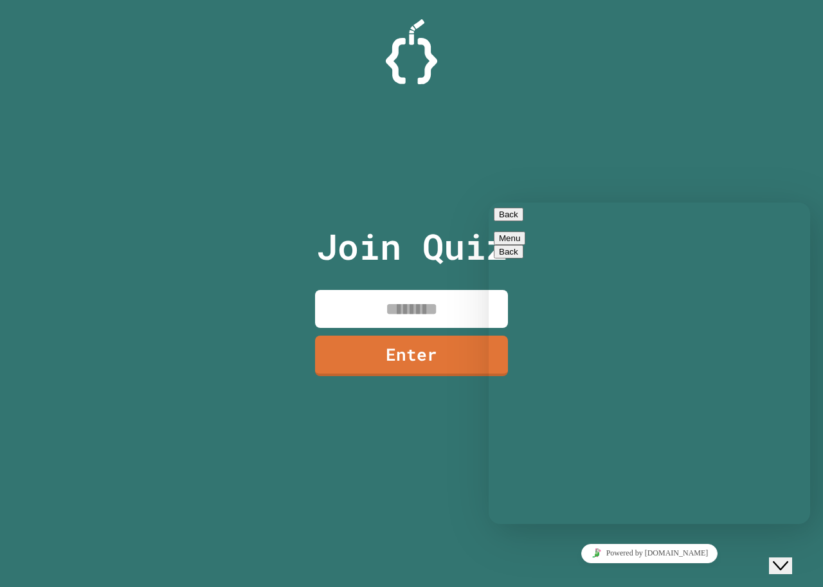
scroll to position [107, 0]
drag, startPoint x: 776, startPoint y: 449, endPoint x: 589, endPoint y: 418, distance: 189.6
click at [211, 454] on div "Join Quiz Enter" at bounding box center [411, 293] width 823 height 587
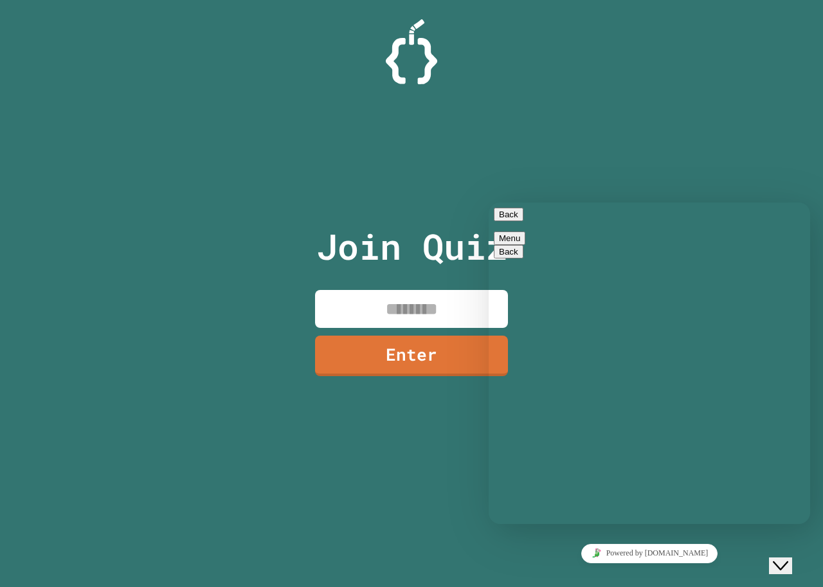
click at [788, 561] on icon "$i18n('chat', 'chat_widget')" at bounding box center [780, 565] width 15 height 9
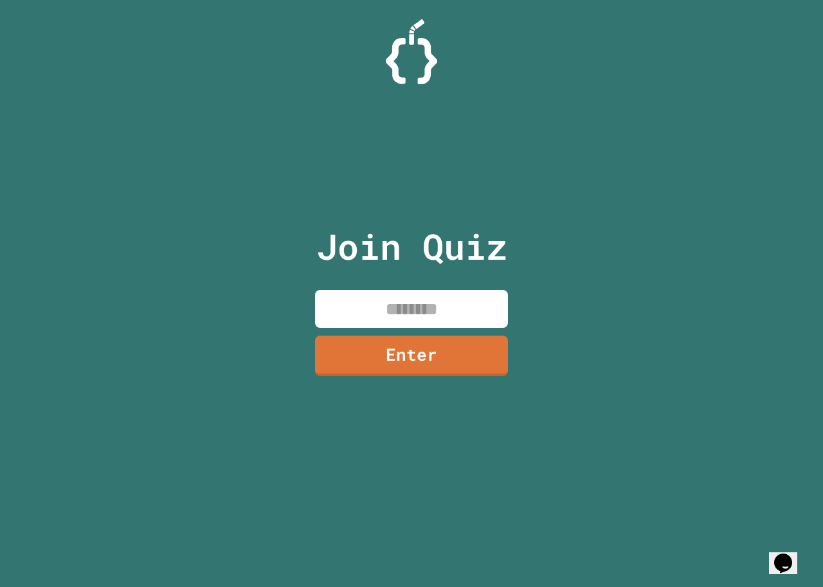
scroll to position [0, 0]
click at [400, 279] on div "Join Quiz Enter" at bounding box center [411, 293] width 217 height 523
click at [463, 328] on div "Join Quiz Enter" at bounding box center [411, 293] width 217 height 523
click at [438, 319] on input at bounding box center [411, 309] width 193 height 38
type input "*****"
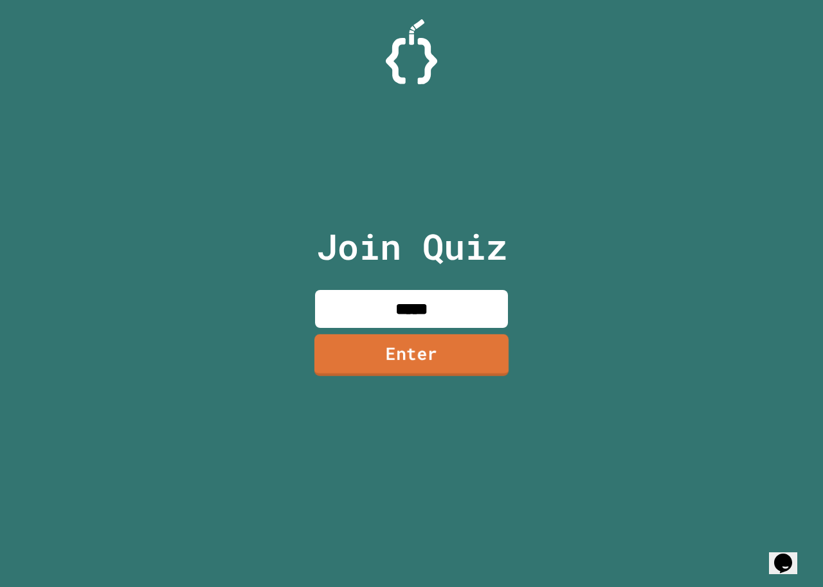
click at [444, 402] on div "Join Quiz ***** Enter" at bounding box center [411, 293] width 217 height 523
click at [483, 328] on div "Join Quiz ***** Enter" at bounding box center [411, 293] width 217 height 523
click at [418, 343] on link "Enter" at bounding box center [411, 354] width 195 height 41
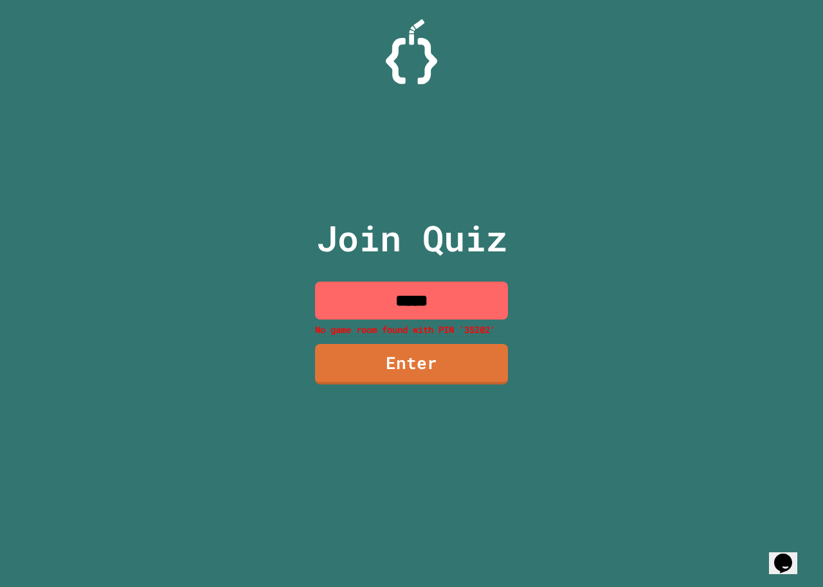
drag, startPoint x: 453, startPoint y: 284, endPoint x: 319, endPoint y: 298, distance: 134.4
click at [319, 298] on input "*****" at bounding box center [411, 301] width 193 height 38
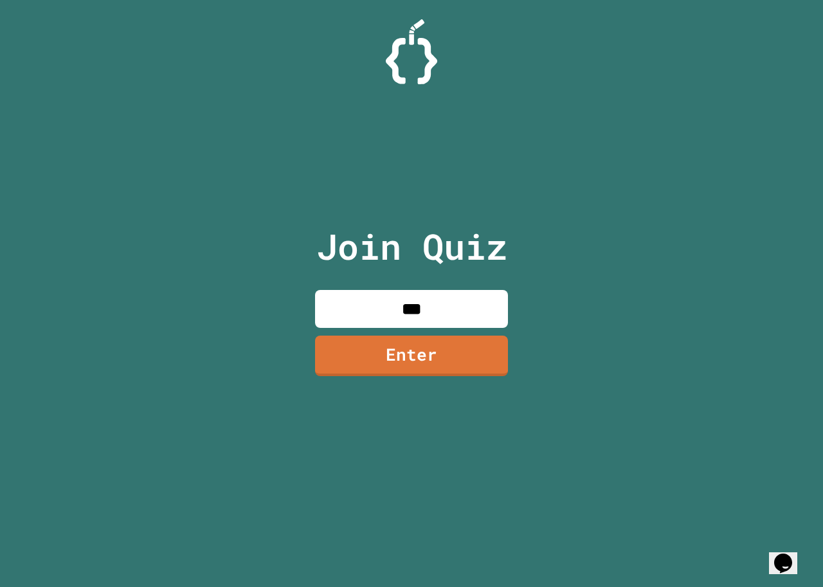
type input "***"
click at [431, 359] on link "Enter" at bounding box center [411, 354] width 186 height 42
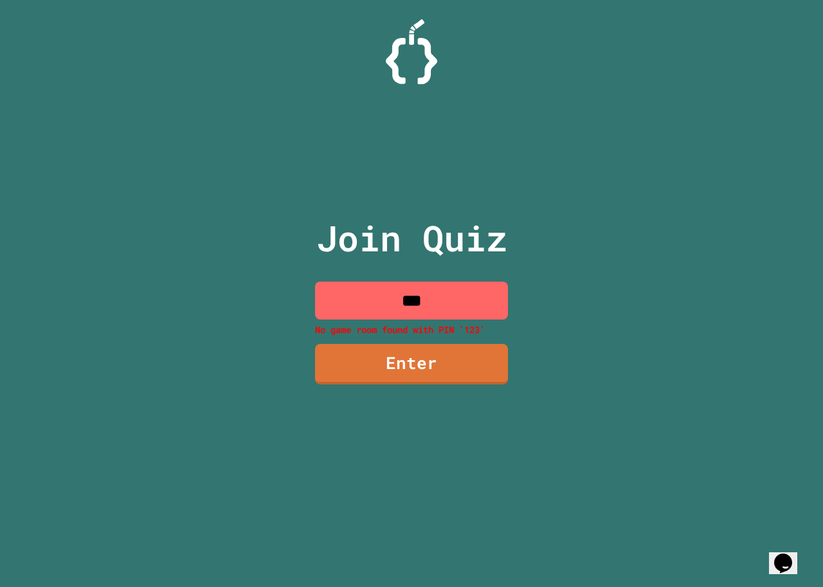
drag, startPoint x: 474, startPoint y: 285, endPoint x: 333, endPoint y: 303, distance: 142.5
click at [333, 303] on input "***" at bounding box center [411, 301] width 193 height 38
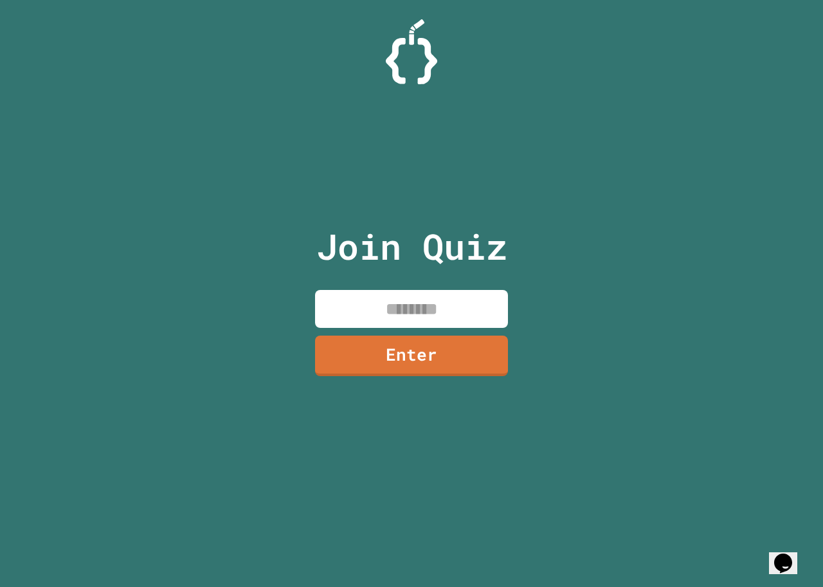
click at [430, 314] on input at bounding box center [411, 309] width 193 height 38
click at [793, 553] on icon "Opens Chat This icon Opens the chat window." at bounding box center [783, 563] width 21 height 21
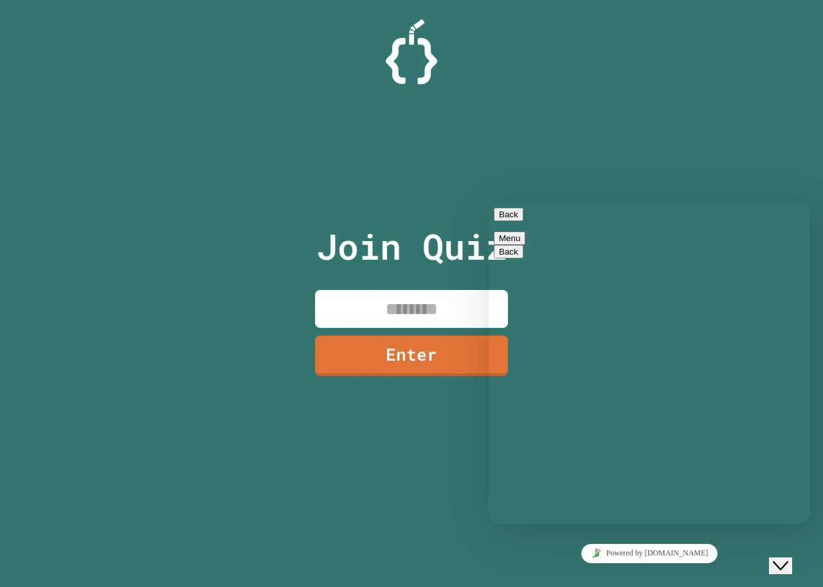
click at [279, 423] on div "Join Quiz Enter" at bounding box center [411, 293] width 823 height 587
click at [294, 442] on div "Join Quiz Enter" at bounding box center [411, 293] width 823 height 587
click at [611, 559] on link "Powered by [DOMAIN_NAME]" at bounding box center [649, 553] width 137 height 19
click at [792, 571] on button "Close Chat This icon closes the chat window." at bounding box center [780, 565] width 23 height 17
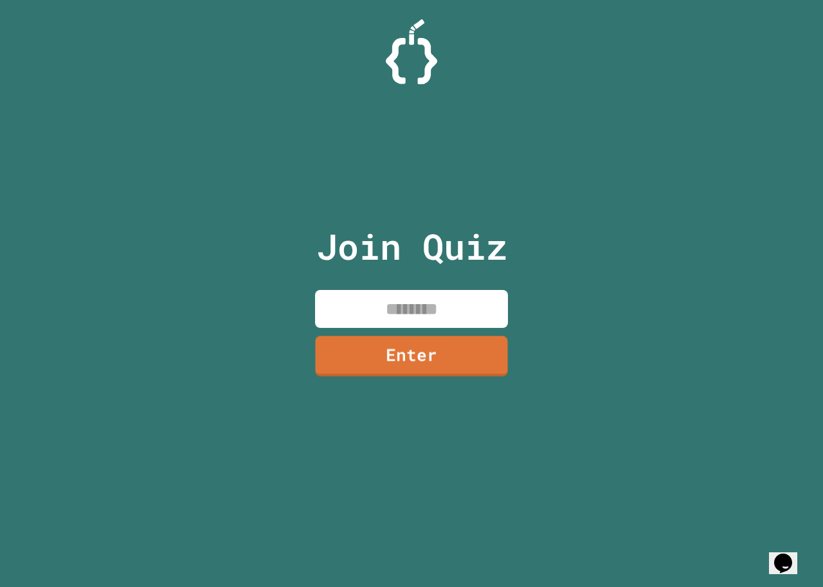
click at [423, 278] on div "Join Quiz Enter" at bounding box center [411, 293] width 217 height 523
click at [486, 304] on input at bounding box center [411, 309] width 193 height 38
type input "****"
click at [425, 351] on link "Enter" at bounding box center [411, 355] width 196 height 42
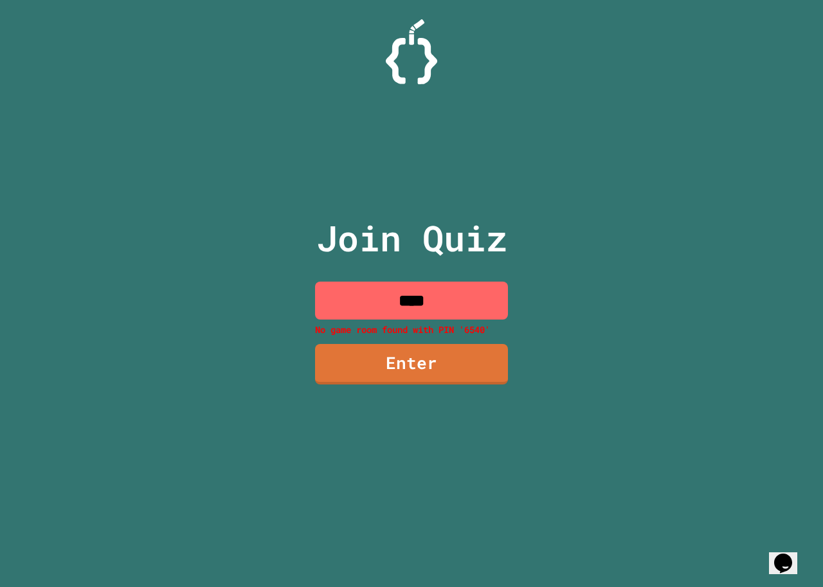
click at [468, 295] on input "****" at bounding box center [411, 301] width 193 height 38
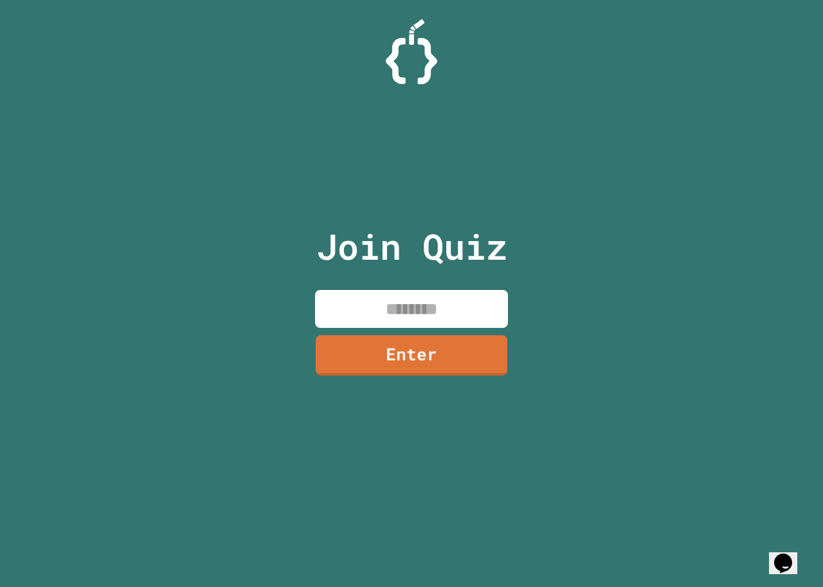
click at [463, 300] on input at bounding box center [411, 309] width 193 height 38
type input "****"
click at [395, 354] on link "Enter" at bounding box center [411, 353] width 175 height 42
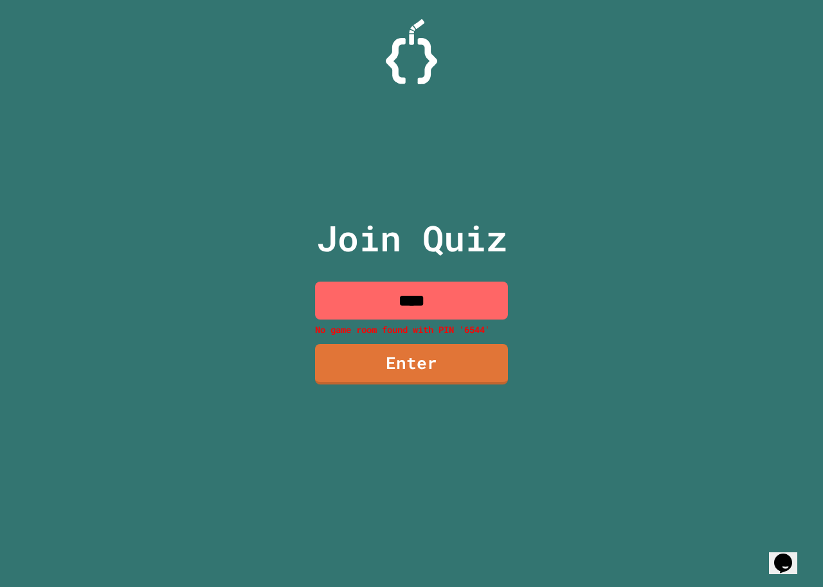
drag, startPoint x: 447, startPoint y: 296, endPoint x: 202, endPoint y: 296, distance: 244.9
click at [202, 296] on div "Join Quiz **** No game room found with PIN '6544' Enter" at bounding box center [411, 293] width 823 height 587
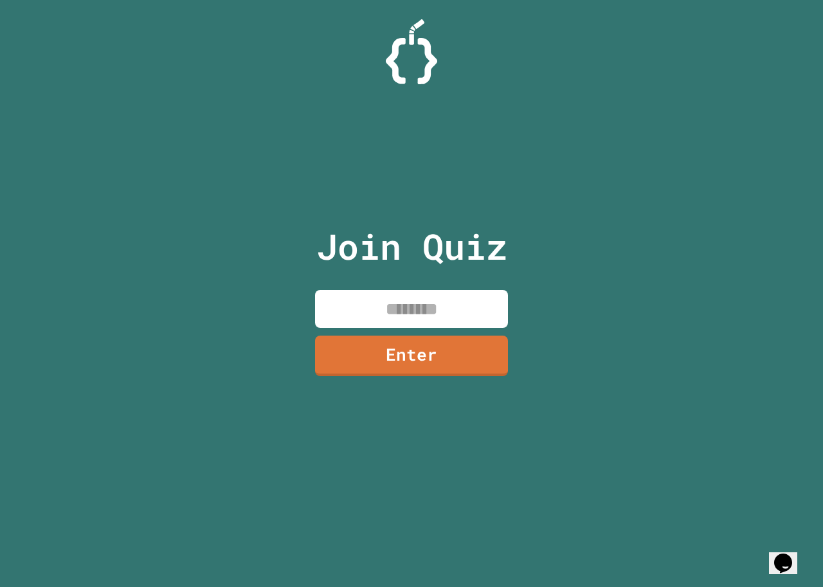
click at [780, 553] on icon "Opens Chat This icon Opens the chat window." at bounding box center [783, 563] width 21 height 21
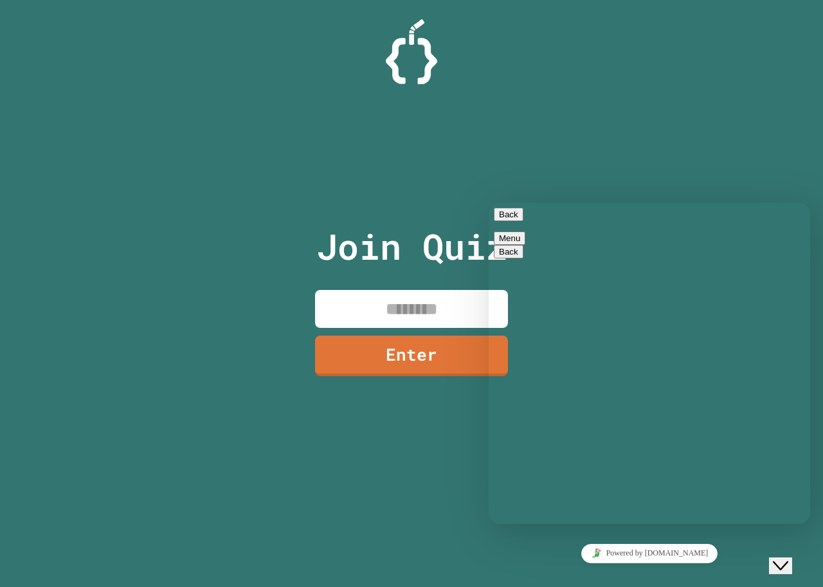
click at [780, 557] on button "Close Chat This icon closes the chat window." at bounding box center [780, 565] width 23 height 17
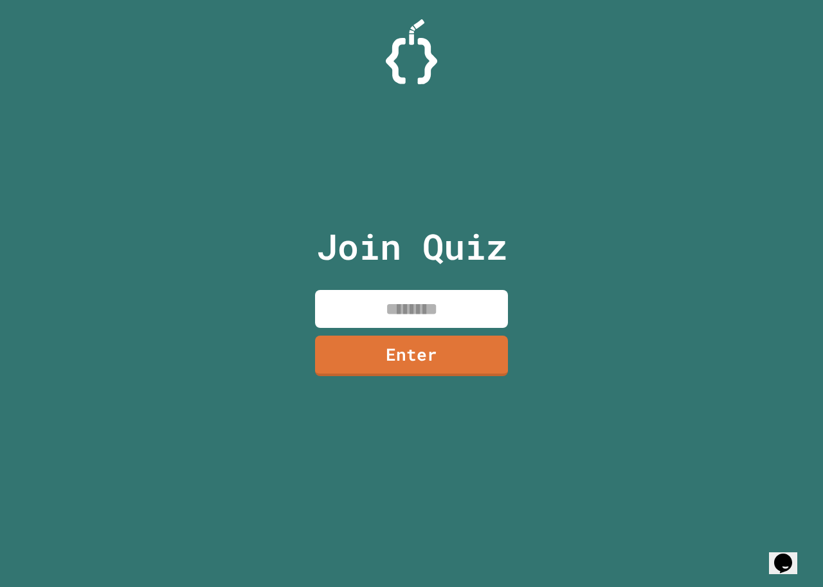
click at [667, 184] on div "Join Quiz Enter" at bounding box center [411, 293] width 823 height 587
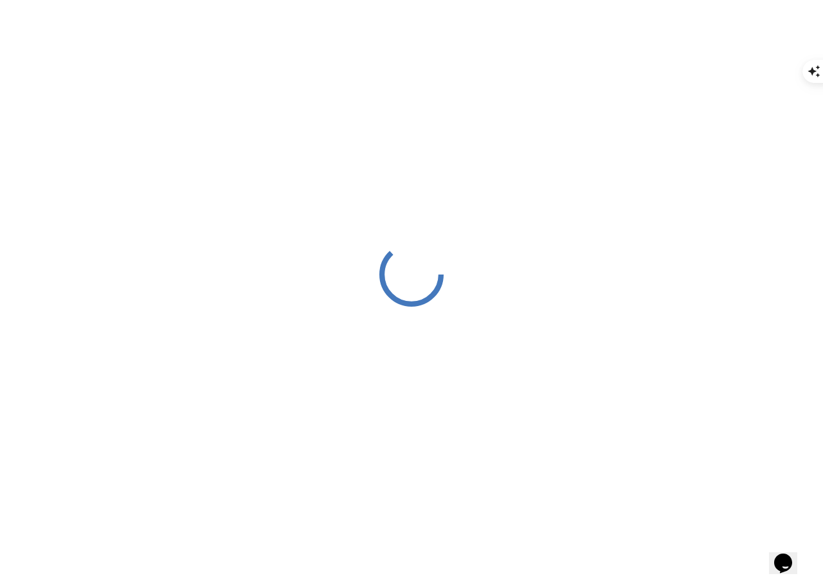
drag, startPoint x: 1558, startPoint y: 1070, endPoint x: 791, endPoint y: 538, distance: 933.1
click at [791, 541] on div "Opens Chat This icon Opens the chat window." at bounding box center [789, 541] width 31 height 0
click at [784, 552] on button "Opens Chat This icon Opens the chat window." at bounding box center [783, 563] width 28 height 22
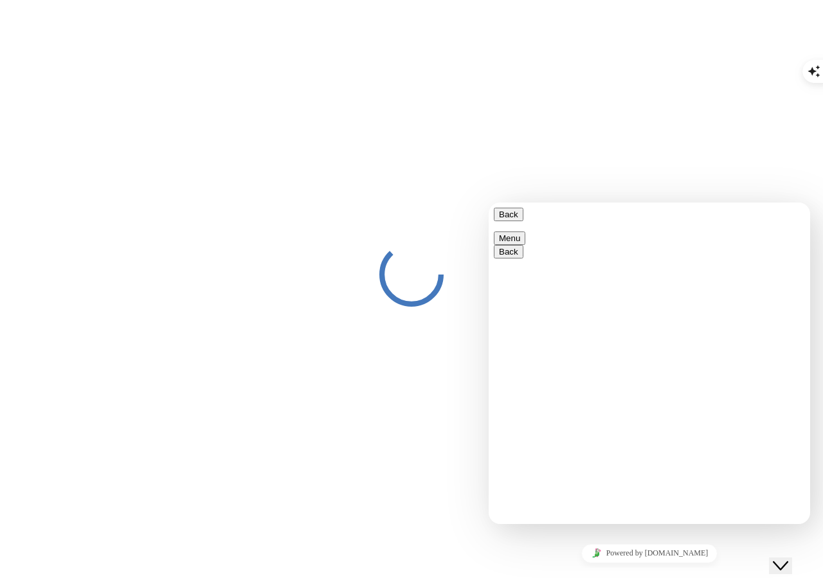
scroll to position [61, 0]
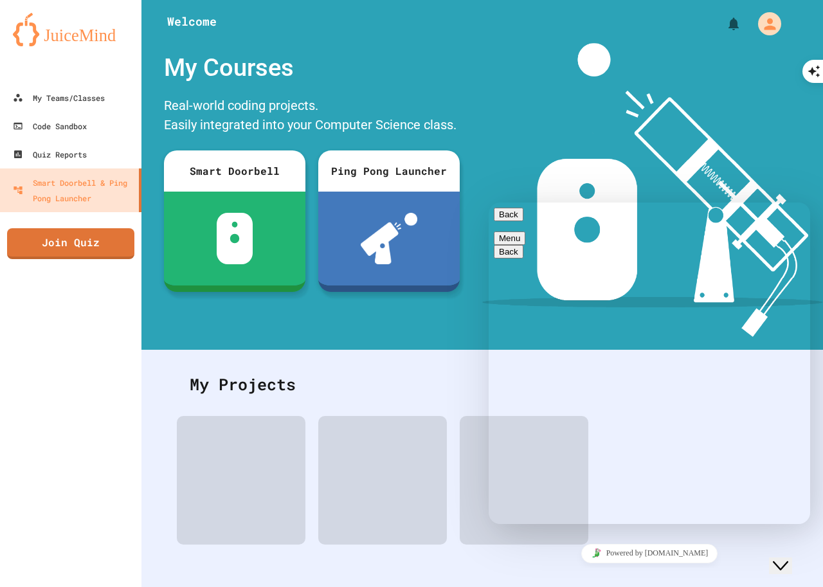
click at [489, 202] on textarea at bounding box center [489, 202] width 0 height 0
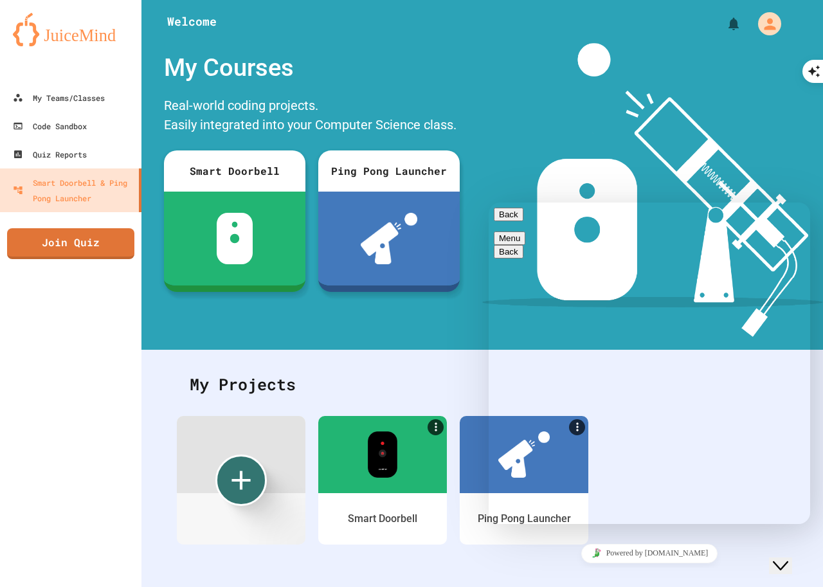
type textarea "*"
click at [755, 544] on div "Powered by [DOMAIN_NAME]" at bounding box center [649, 553] width 311 height 19
click at [788, 558] on div "Close Chat This icon closes the chat window." at bounding box center [780, 565] width 15 height 15
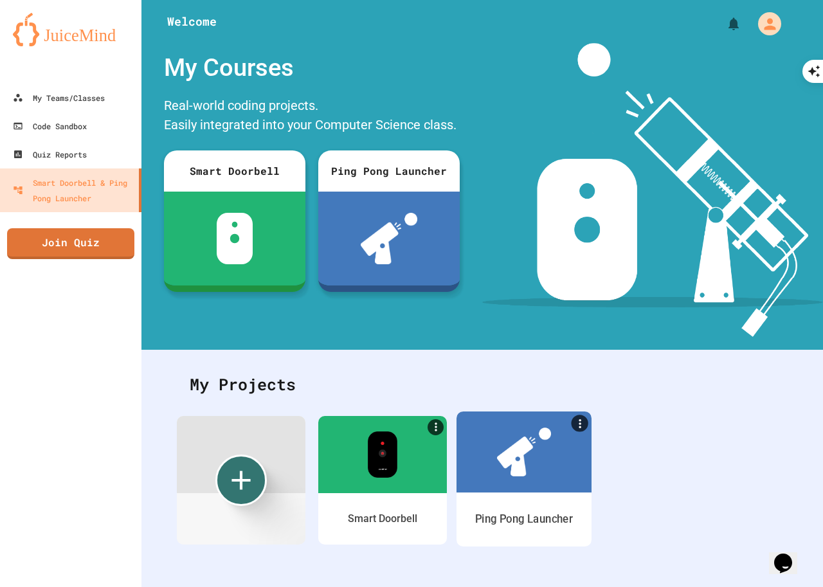
scroll to position [10, 0]
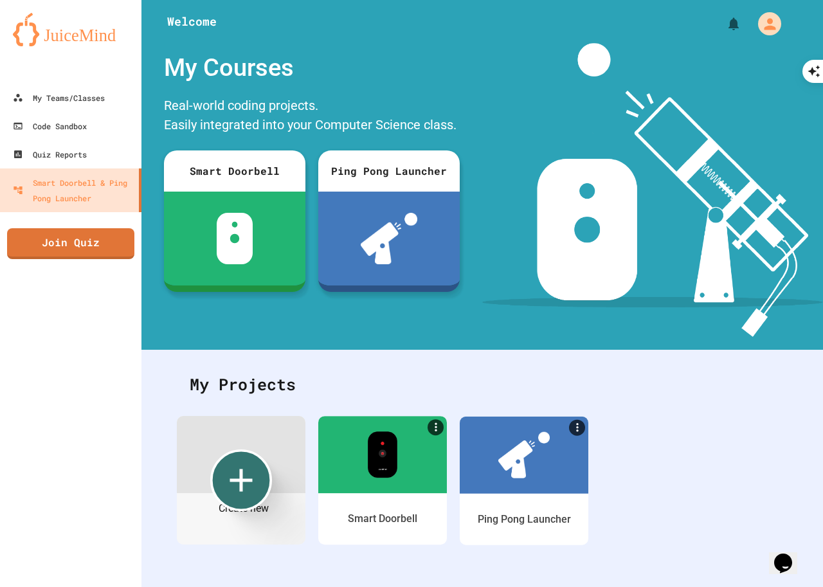
click at [240, 461] on icon "Create new" at bounding box center [241, 480] width 39 height 39
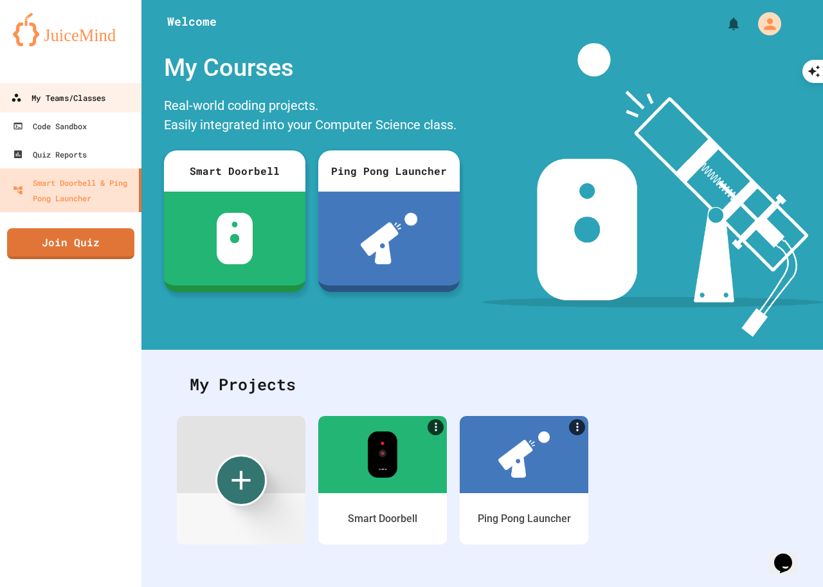
click at [84, 99] on div "My Teams/Classes" at bounding box center [58, 98] width 94 height 16
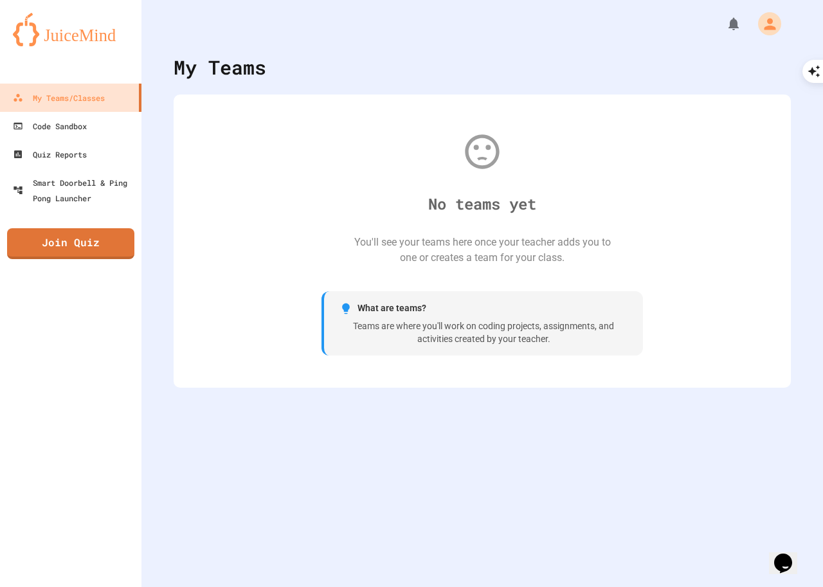
click at [391, 323] on div "Teams are where you'll work on coding projects, assignments, and activities cre…" at bounding box center [483, 332] width 288 height 25
click at [448, 323] on div "Teams are where you'll work on coding projects, assignments, and activities cre…" at bounding box center [483, 332] width 288 height 25
click at [721, 36] on div at bounding box center [743, 24] width 82 height 30
click at [730, 31] on icon "My Notifications" at bounding box center [736, 24] width 12 height 15
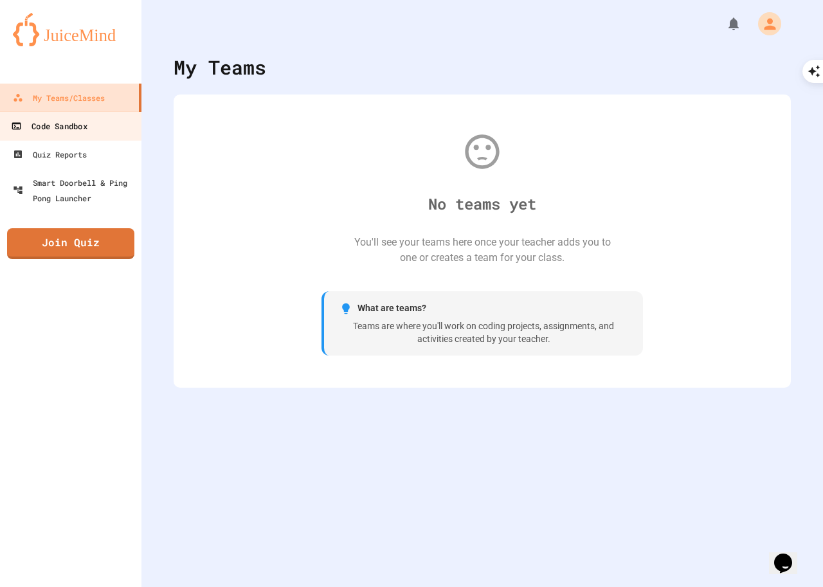
click at [55, 129] on div "Code Sandbox" at bounding box center [49, 126] width 76 height 16
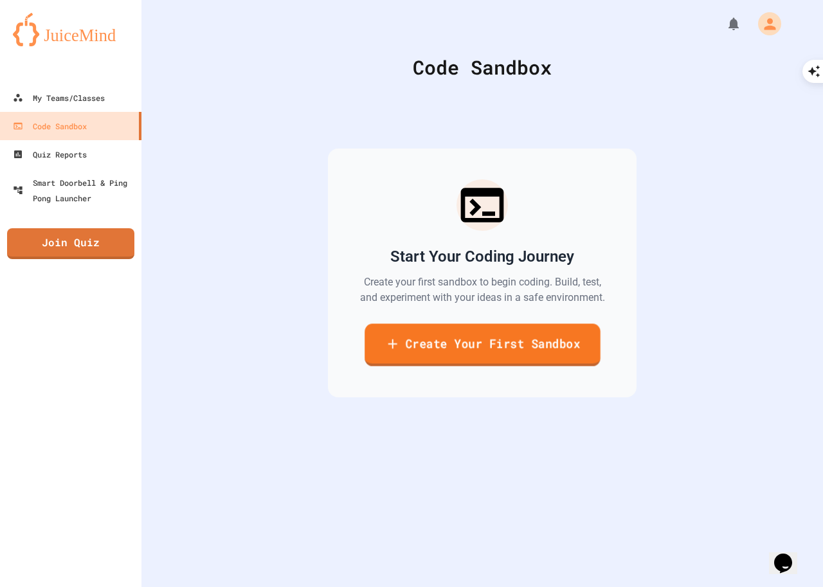
click at [458, 345] on link "Create Your First Sandbox" at bounding box center [482, 344] width 236 height 42
click at [431, 300] on body "We are updating our servers at 7PM EST [DATE]. [PERSON_NAME] should continue to…" at bounding box center [411, 293] width 823 height 587
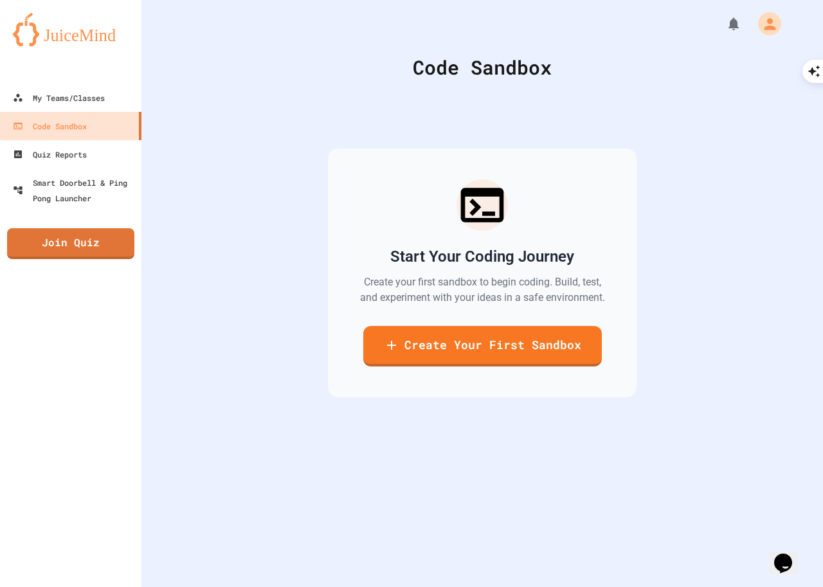
click at [66, 145] on link "Quiz Reports" at bounding box center [70, 153] width 145 height 29
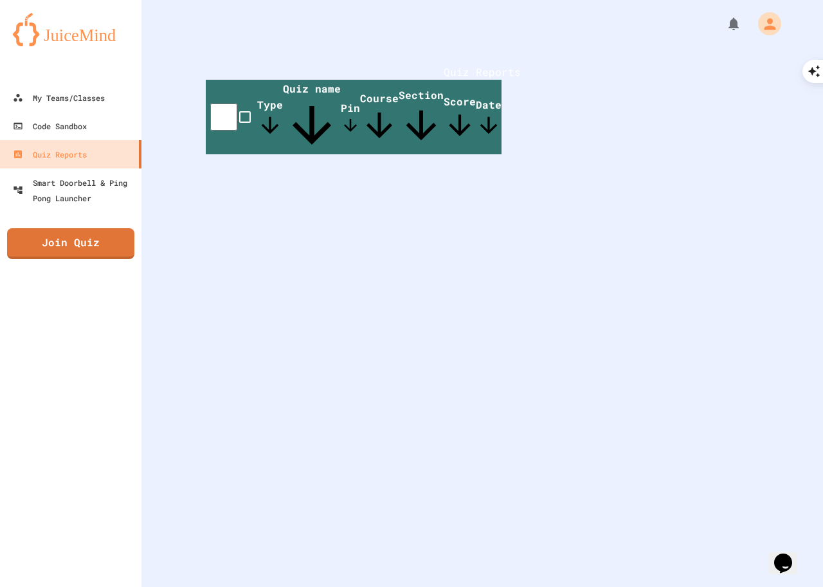
click at [283, 128] on th "Type" at bounding box center [270, 117] width 26 height 75
click at [251, 128] on th at bounding box center [231, 117] width 51 height 75
click at [267, 125] on span "Type" at bounding box center [270, 118] width 26 height 40
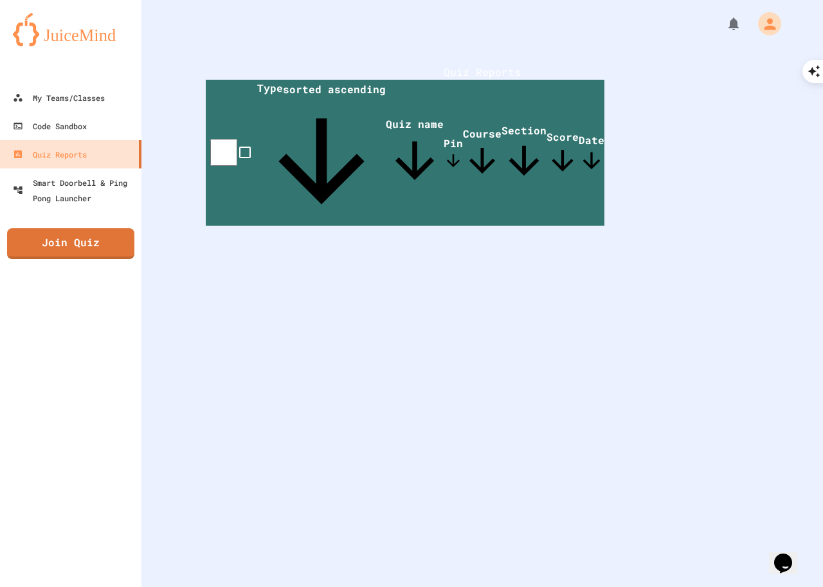
click at [386, 130] on span "Quiz name" at bounding box center [415, 153] width 58 height 73
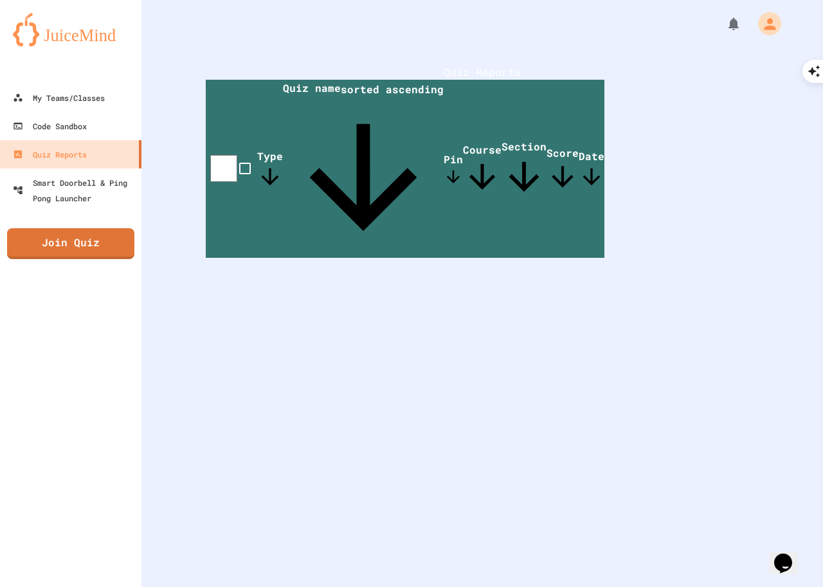
click at [460, 132] on th "Pin" at bounding box center [453, 169] width 19 height 178
click at [444, 128] on th "Pin" at bounding box center [453, 169] width 19 height 178
click at [444, 152] on span "Pin" at bounding box center [453, 169] width 19 height 34
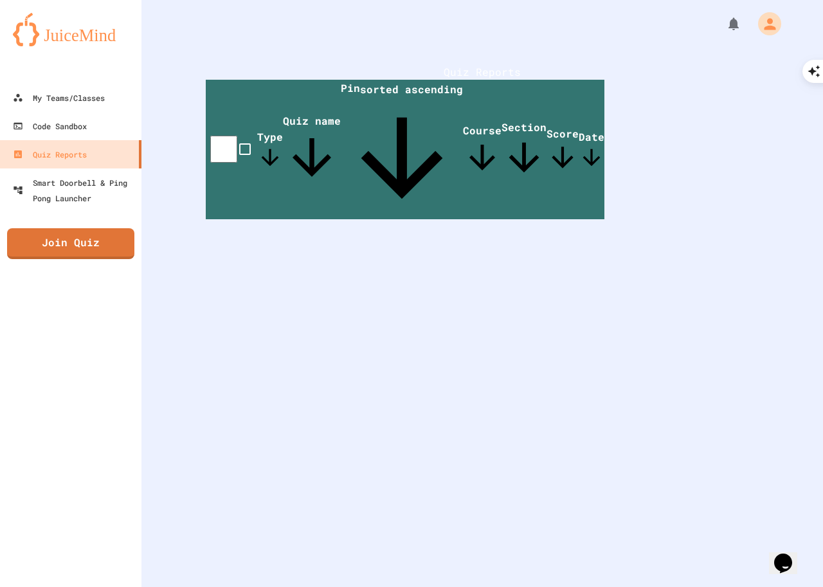
click at [498, 125] on span "Course" at bounding box center [482, 149] width 39 height 53
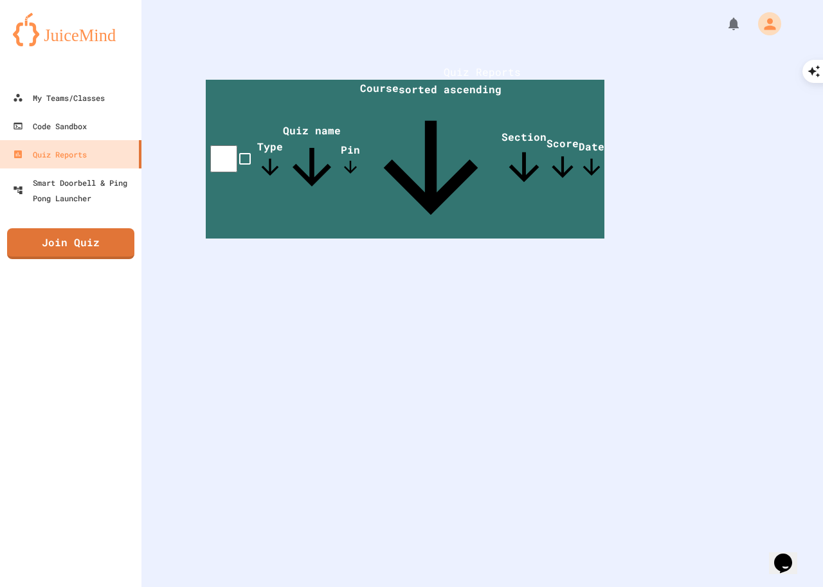
click at [546, 130] on span "Section" at bounding box center [523, 160] width 45 height 60
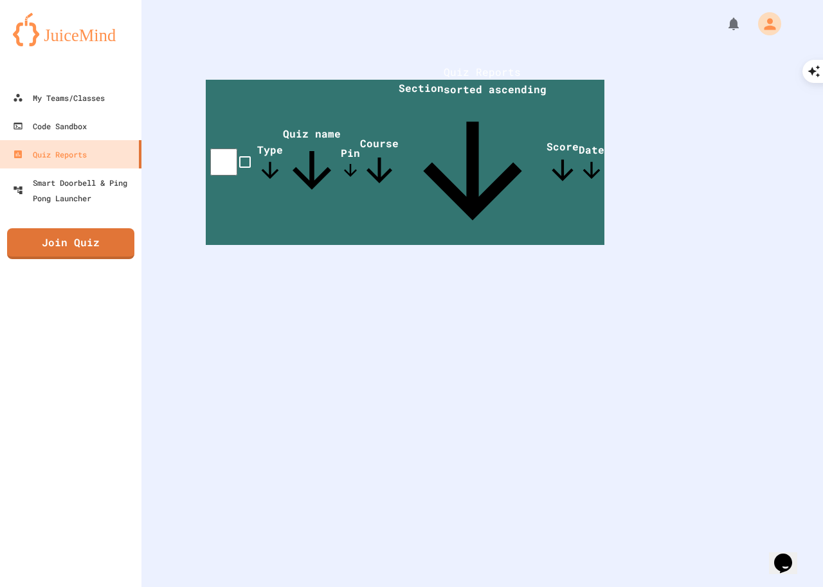
click at [579, 125] on th "Score" at bounding box center [562, 162] width 32 height 165
click at [579, 154] on icon at bounding box center [562, 170] width 32 height 32
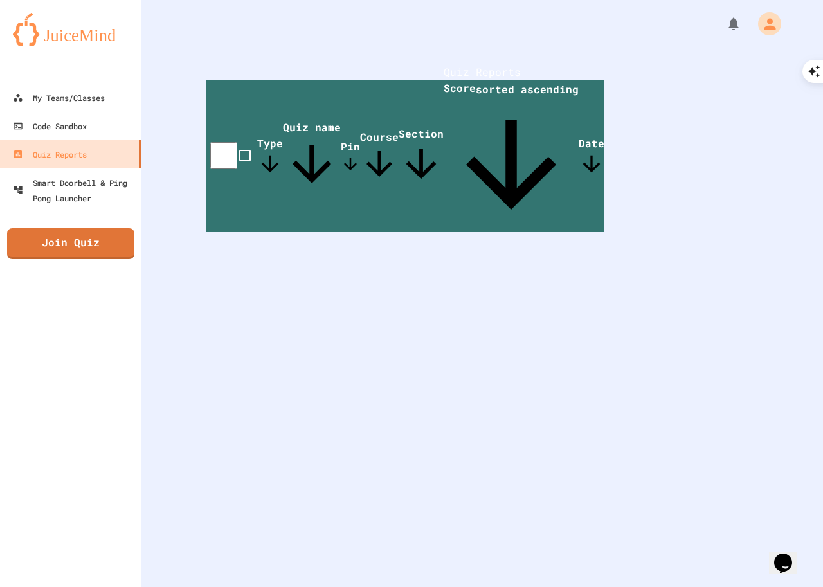
click at [604, 125] on th "Date" at bounding box center [592, 156] width 26 height 152
click at [793, 553] on div "Opens Chat This icon Opens the chat window." at bounding box center [783, 563] width 21 height 21
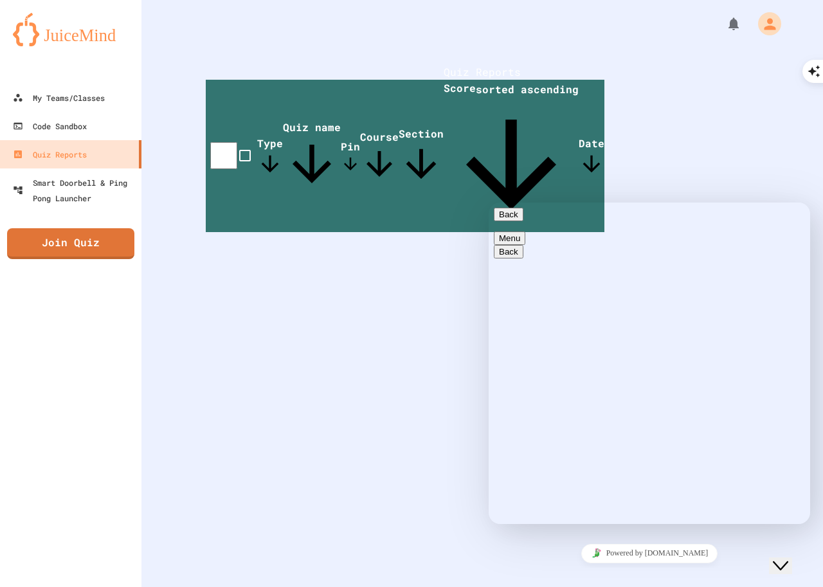
drag, startPoint x: 514, startPoint y: 462, endPoint x: 908, endPoint y: 658, distance: 439.5
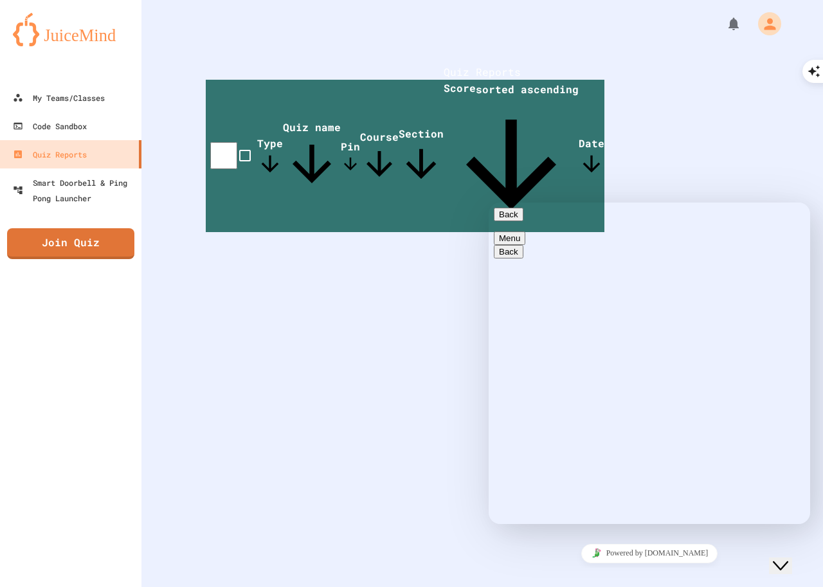
click at [419, 456] on div "Quiz Reports Type Quiz name Pin Course Section Score sorted ascending Date" at bounding box center [481, 293] width 681 height 587
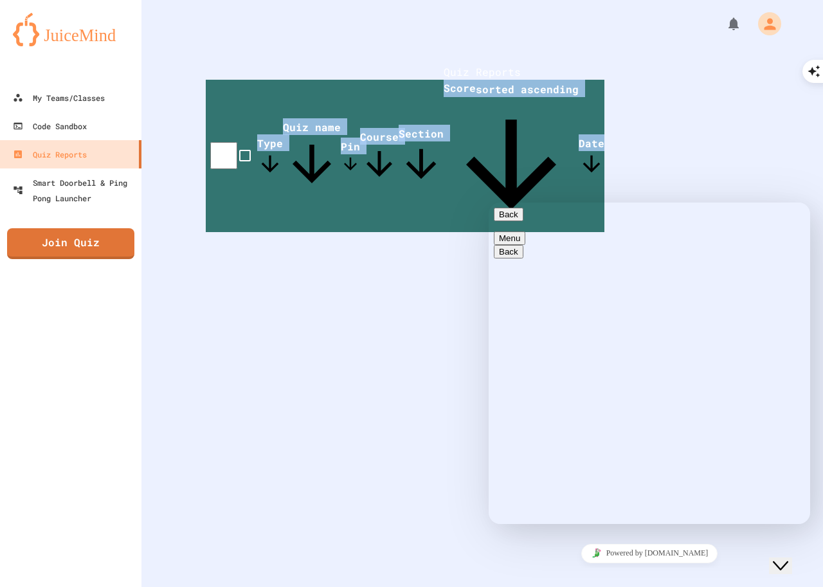
click at [419, 456] on div "Quiz Reports Type Quiz name Pin Course Section Score sorted ascending Date" at bounding box center [481, 293] width 681 height 587
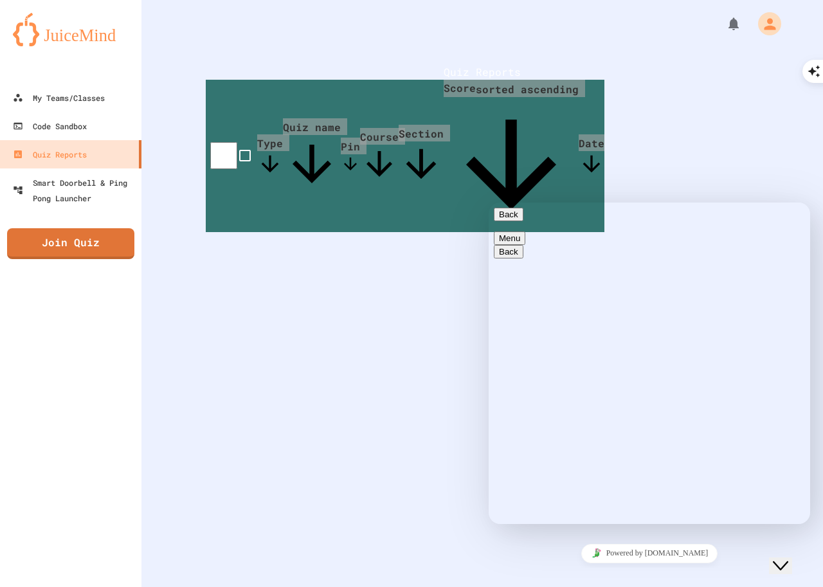
click at [776, 558] on div "Close Chat This icon closes the chat window." at bounding box center [780, 565] width 15 height 15
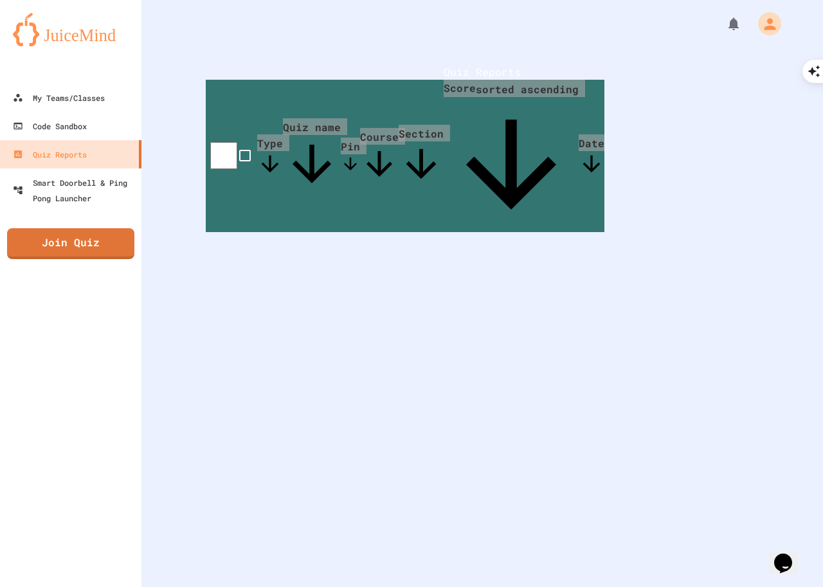
click at [774, 541] on div "Opens Chat This icon Opens the chat window." at bounding box center [789, 541] width 31 height 0
click at [786, 556] on icon "$i18n('chat', 'chat_widget')" at bounding box center [783, 562] width 18 height 19
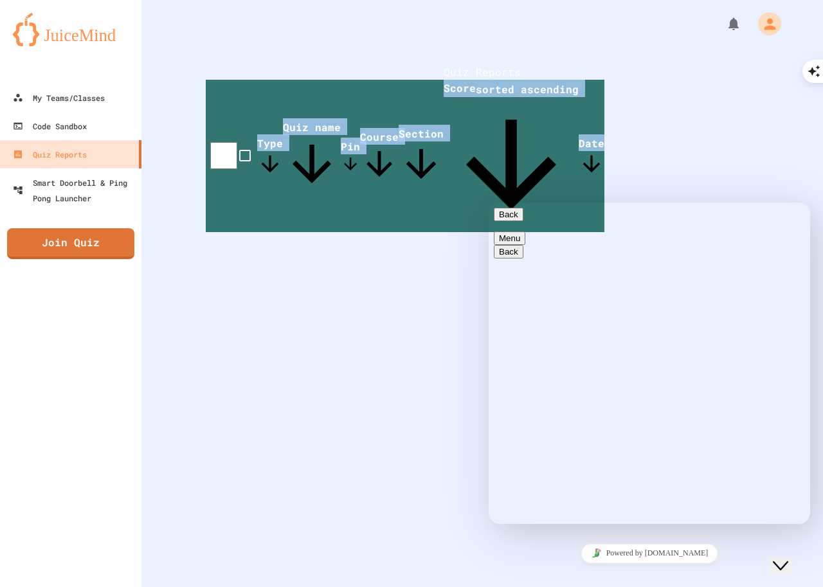
click at [647, 524] on div "Quiz Reports Type Quiz name Pin Course Section Score sorted ascending Date" at bounding box center [481, 293] width 681 height 587
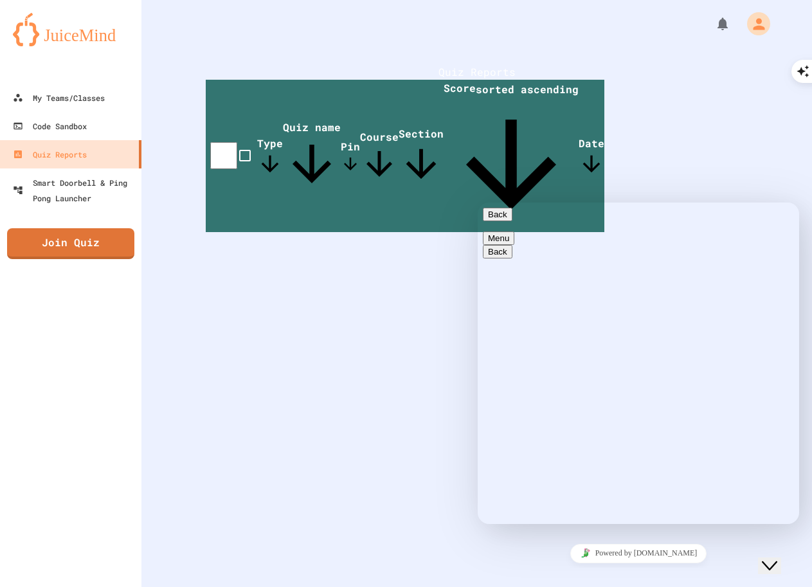
click at [649, 548] on link "Powered by [DOMAIN_NAME]" at bounding box center [638, 553] width 137 height 19
click at [226, 188] on div "Quiz Reports Type Quiz name Pin Course Section Score sorted ascending Date" at bounding box center [476, 148] width 670 height 296
click at [98, 35] on img at bounding box center [71, 29] width 116 height 33
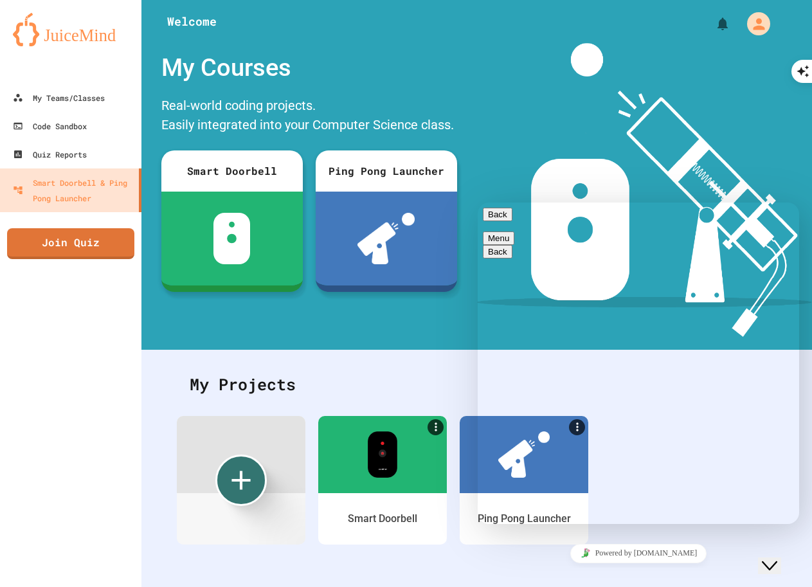
drag, startPoint x: 655, startPoint y: 387, endPoint x: 737, endPoint y: 393, distance: 82.5
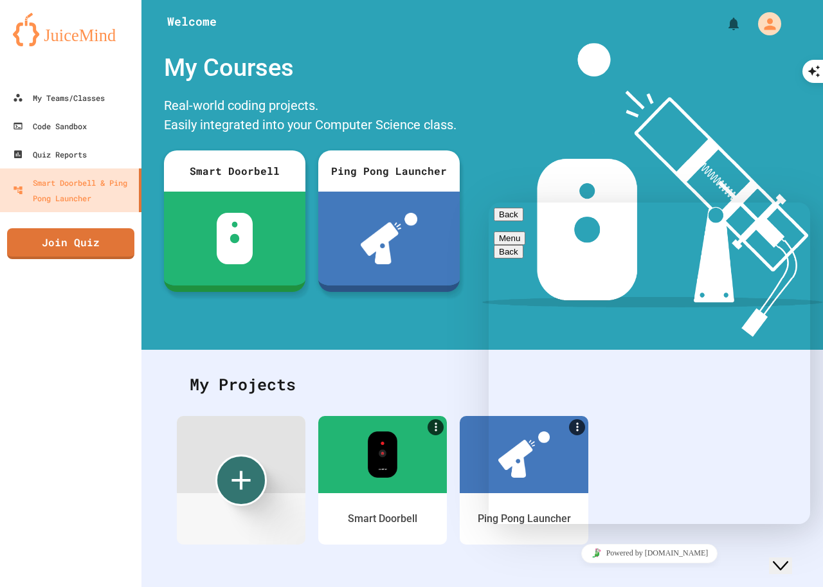
copy span "[EMAIL_ADDRESS][DOMAIN_NAME]"
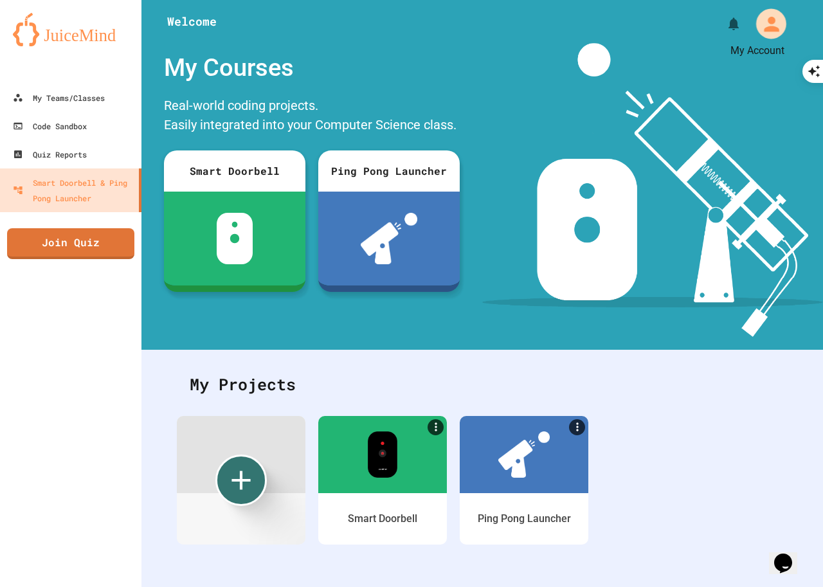
click at [766, 20] on icon "My Account" at bounding box center [771, 23] width 22 height 22
click at [62, 230] on div "My Teams/Classes Code Sandbox Quiz Reports Smart Doorbell & Ping Pong Launcher …" at bounding box center [70, 293] width 141 height 587
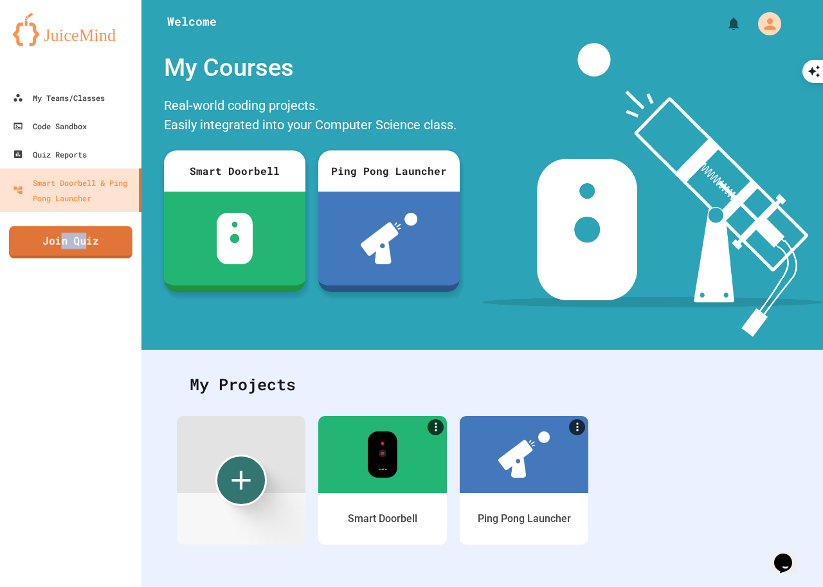
click at [68, 239] on link "Join Quiz" at bounding box center [70, 242] width 123 height 32
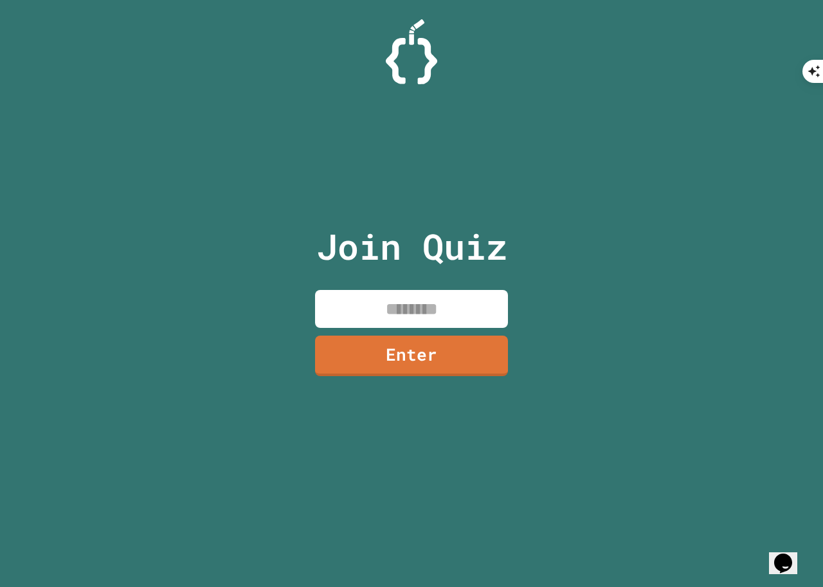
click at [26, 363] on div "Join Quiz Enter" at bounding box center [411, 293] width 823 height 587
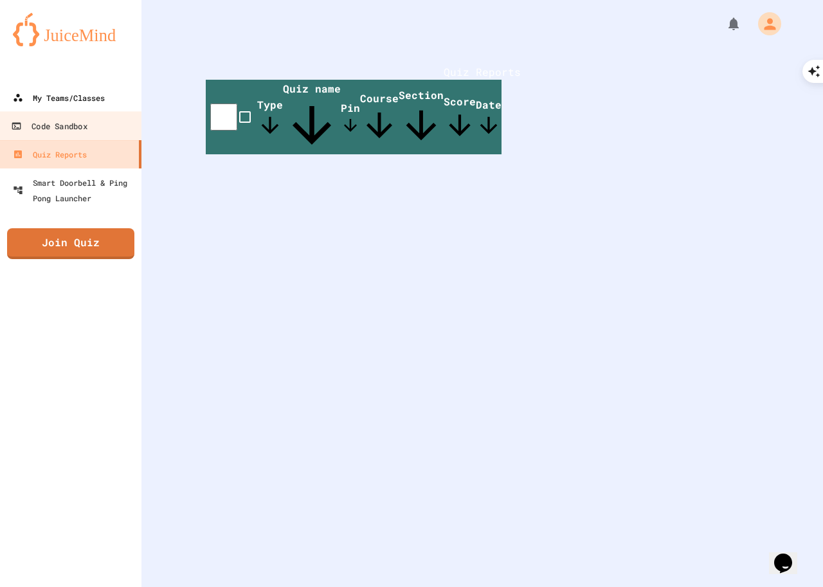
click at [62, 101] on div "My Teams/Classes" at bounding box center [59, 97] width 92 height 15
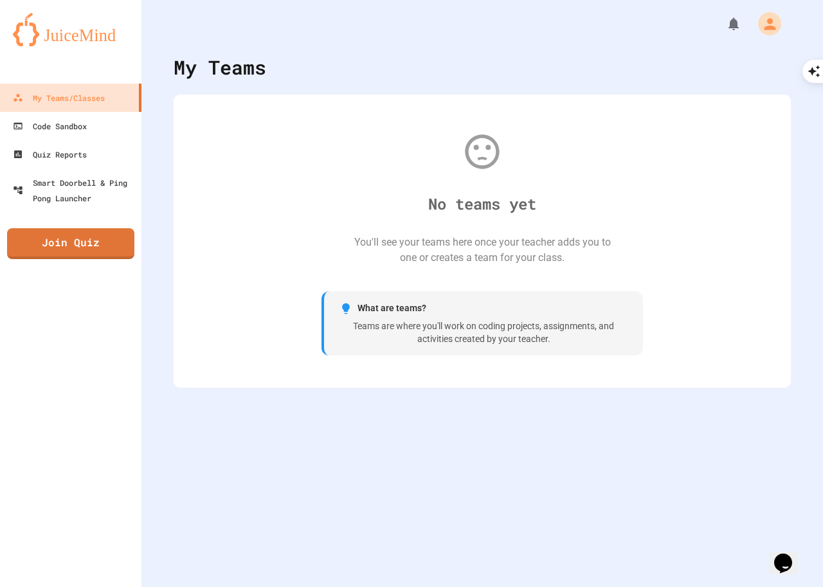
click at [791, 552] on button "Opens Chat This icon Opens the chat window." at bounding box center [783, 563] width 28 height 22
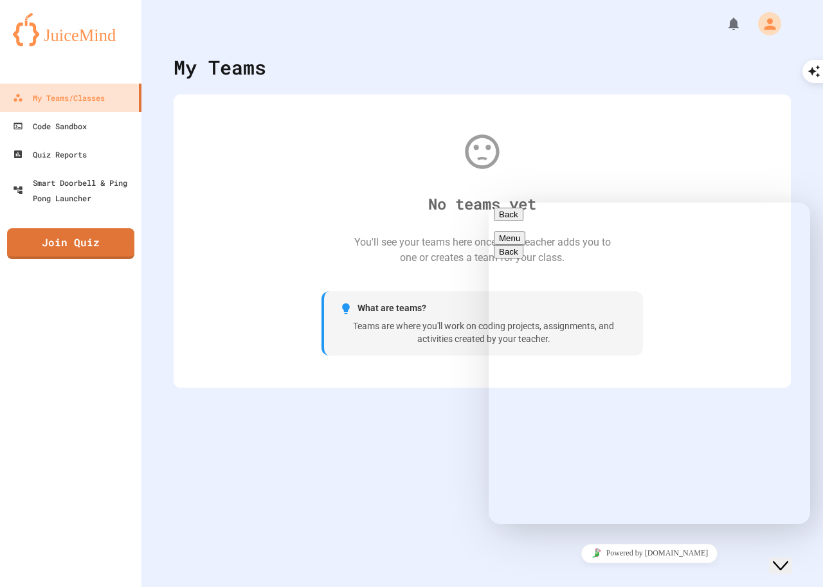
click at [489, 202] on textarea at bounding box center [489, 202] width 0 height 0
type textarea "**********"
click at [420, 467] on div "My Teams No teams yet You'll see your teams here once your teacher adds you to …" at bounding box center [481, 293] width 681 height 587
click at [489, 202] on span "Insert emoji" at bounding box center [489, 202] width 0 height 0
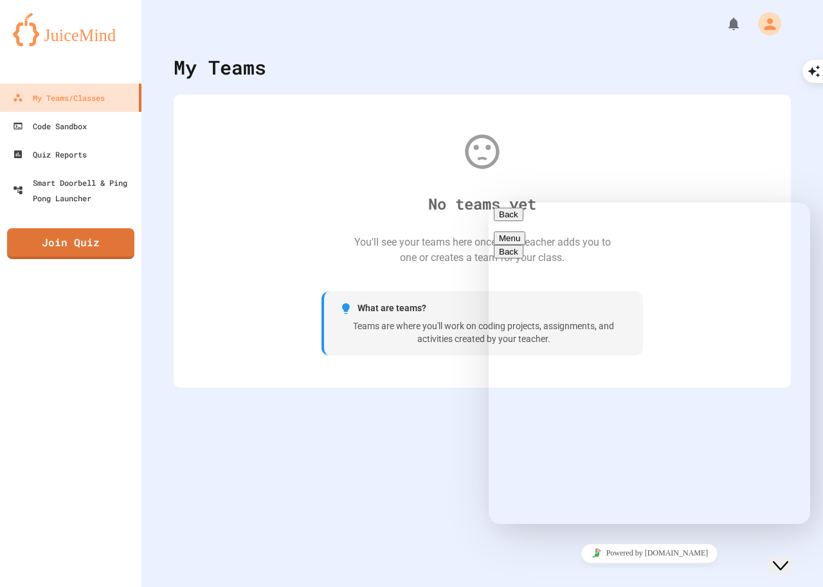
scroll to position [193, 0]
type textarea "**"
click at [444, 444] on div "My Teams No teams yet You'll see your teams here once your teacher adds you to …" at bounding box center [481, 293] width 681 height 587
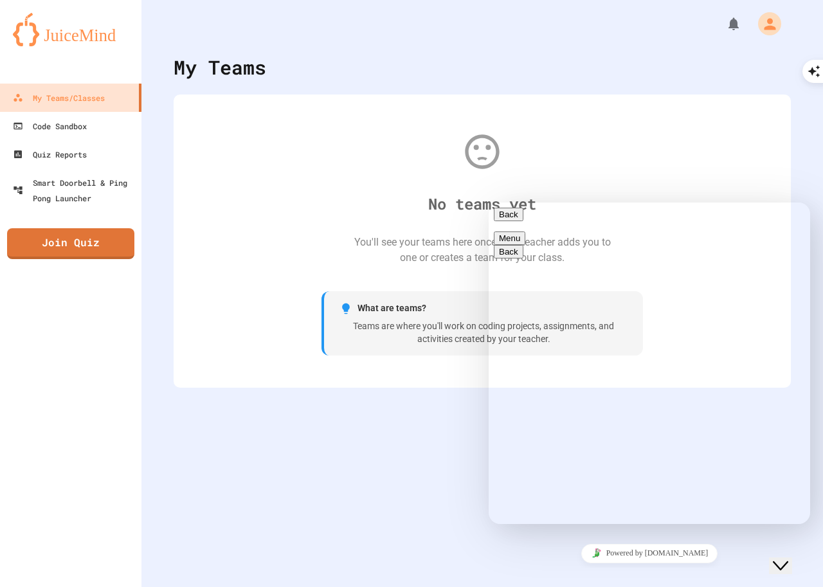
click at [788, 558] on icon "Close Chat This icon closes the chat window." at bounding box center [780, 565] width 15 height 15
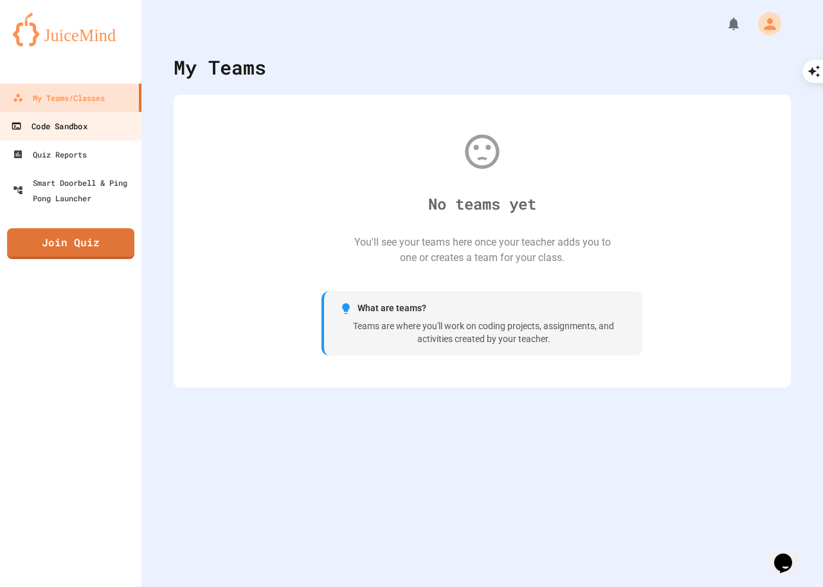
click at [92, 120] on link "Code Sandbox" at bounding box center [71, 125] width 146 height 29
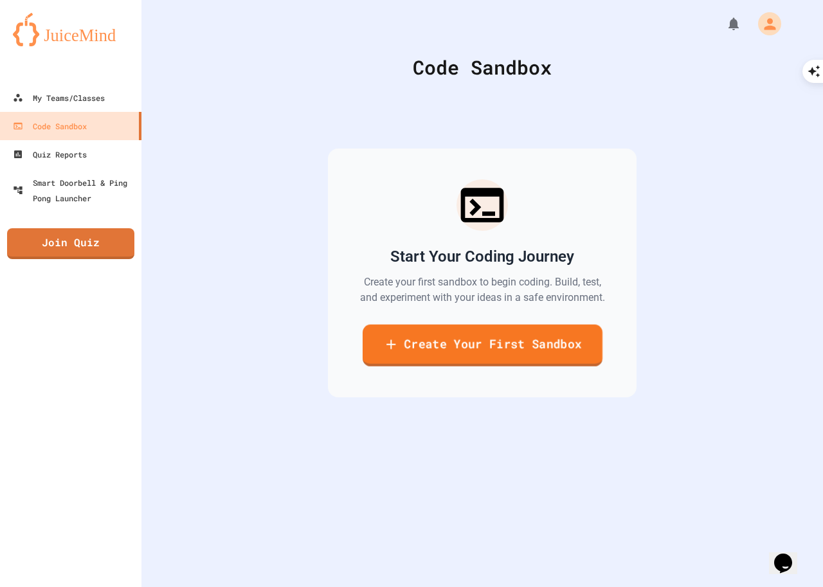
click at [442, 343] on link "Create Your First Sandbox" at bounding box center [482, 346] width 240 height 42
type input "****"
click at [436, 303] on body "We are updating our servers at 7PM EST [DATE]. [PERSON_NAME] should continue to…" at bounding box center [411, 293] width 823 height 587
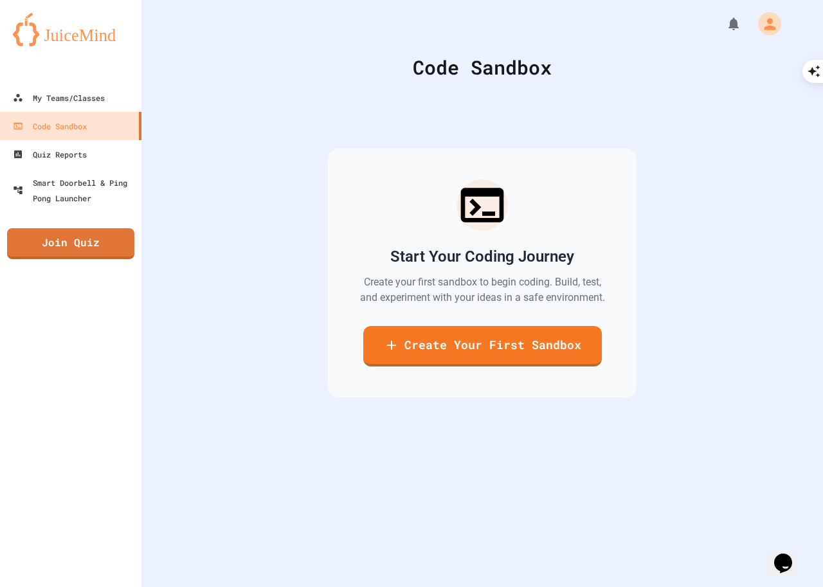
type input "*"
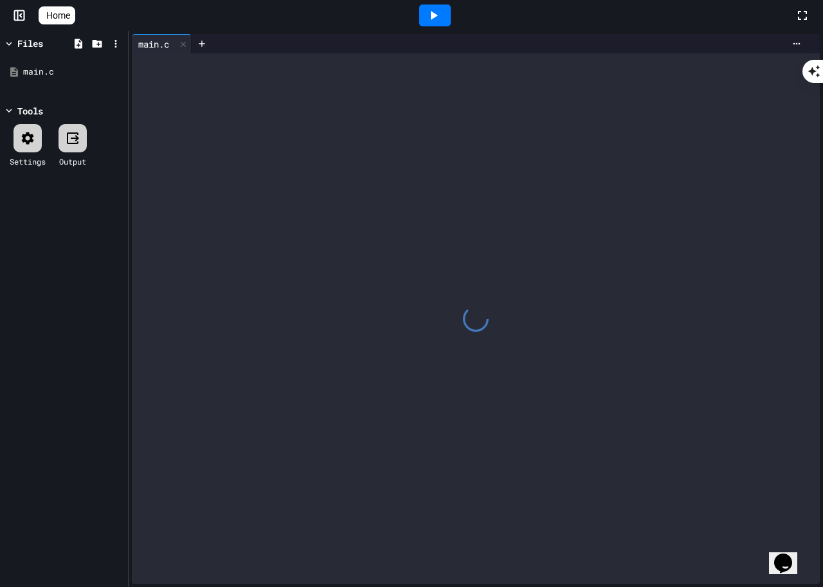
click at [438, 16] on icon at bounding box center [434, 15] width 7 height 9
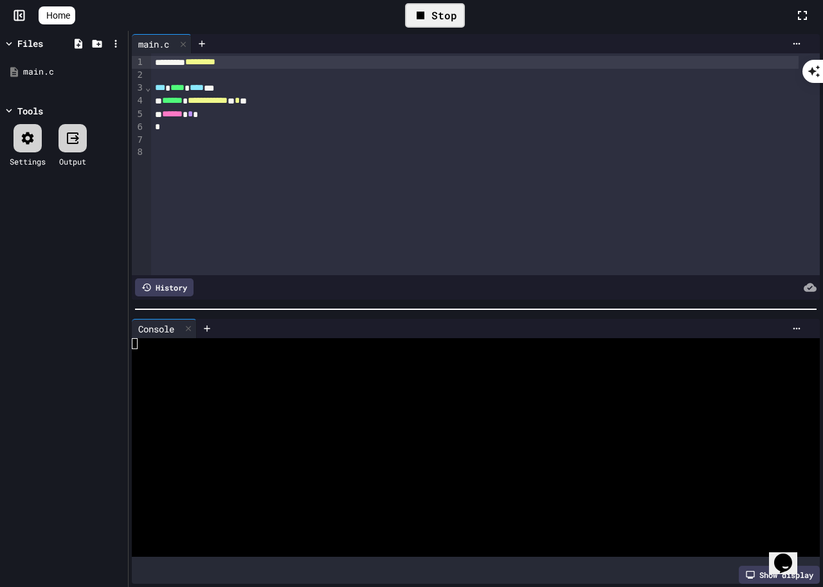
click at [428, 13] on icon at bounding box center [420, 15] width 15 height 15
click at [432, 13] on icon at bounding box center [433, 15] width 15 height 15
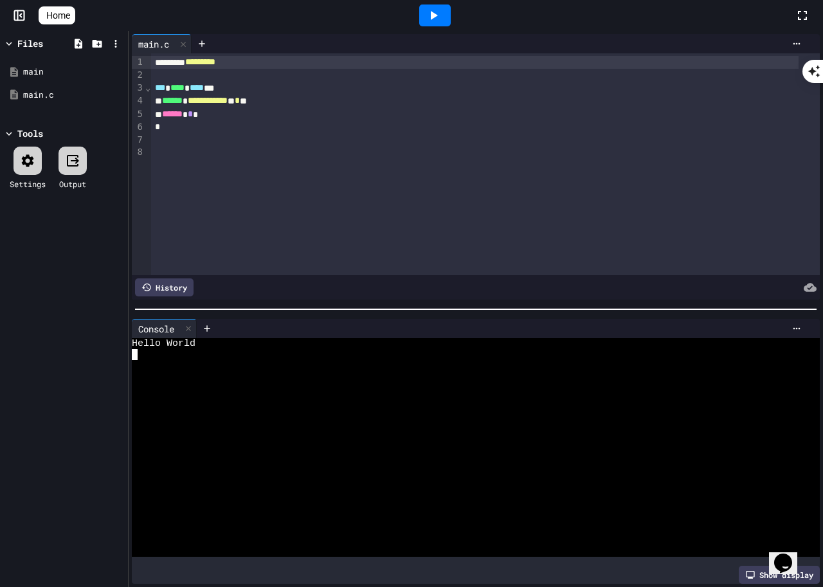
click at [220, 382] on div at bounding box center [464, 387] width 665 height 11
click at [3, 0] on div "Home" at bounding box center [411, 15] width 823 height 31
